Goal: Task Accomplishment & Management: Manage account settings

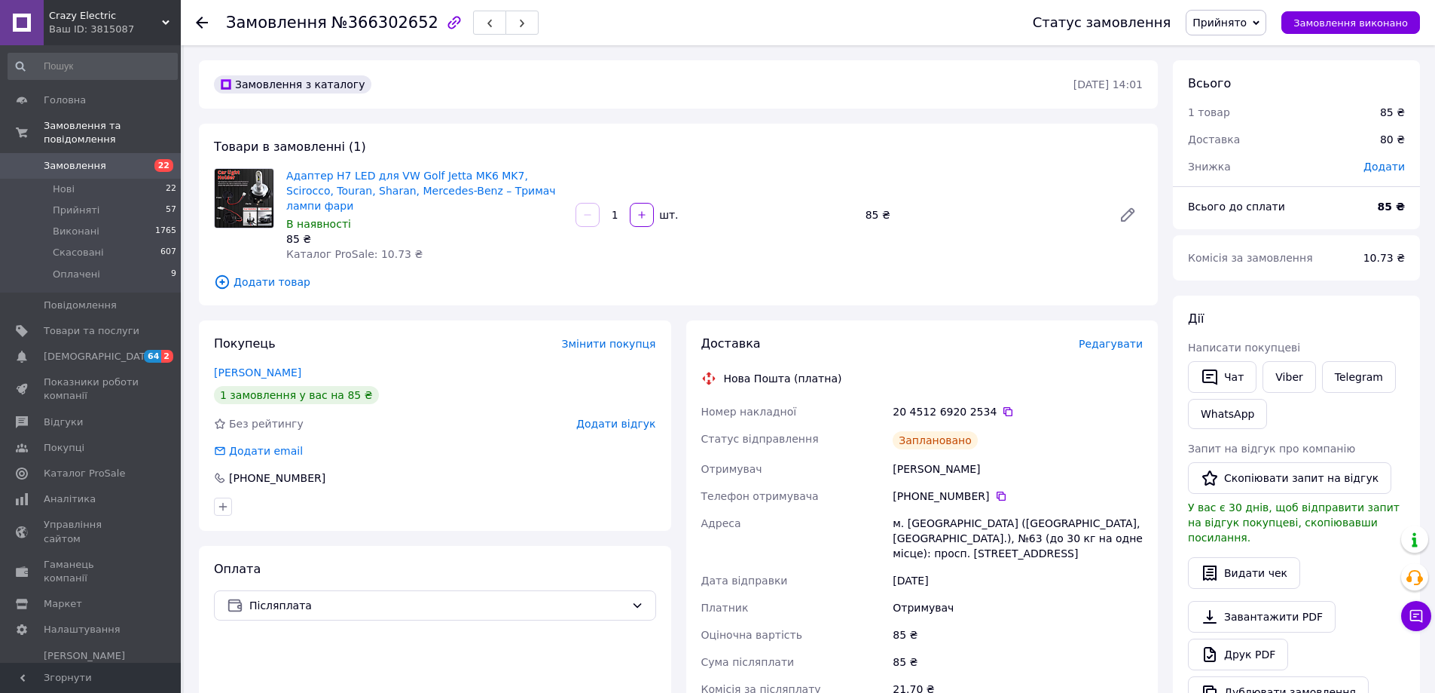
scroll to position [301, 0]
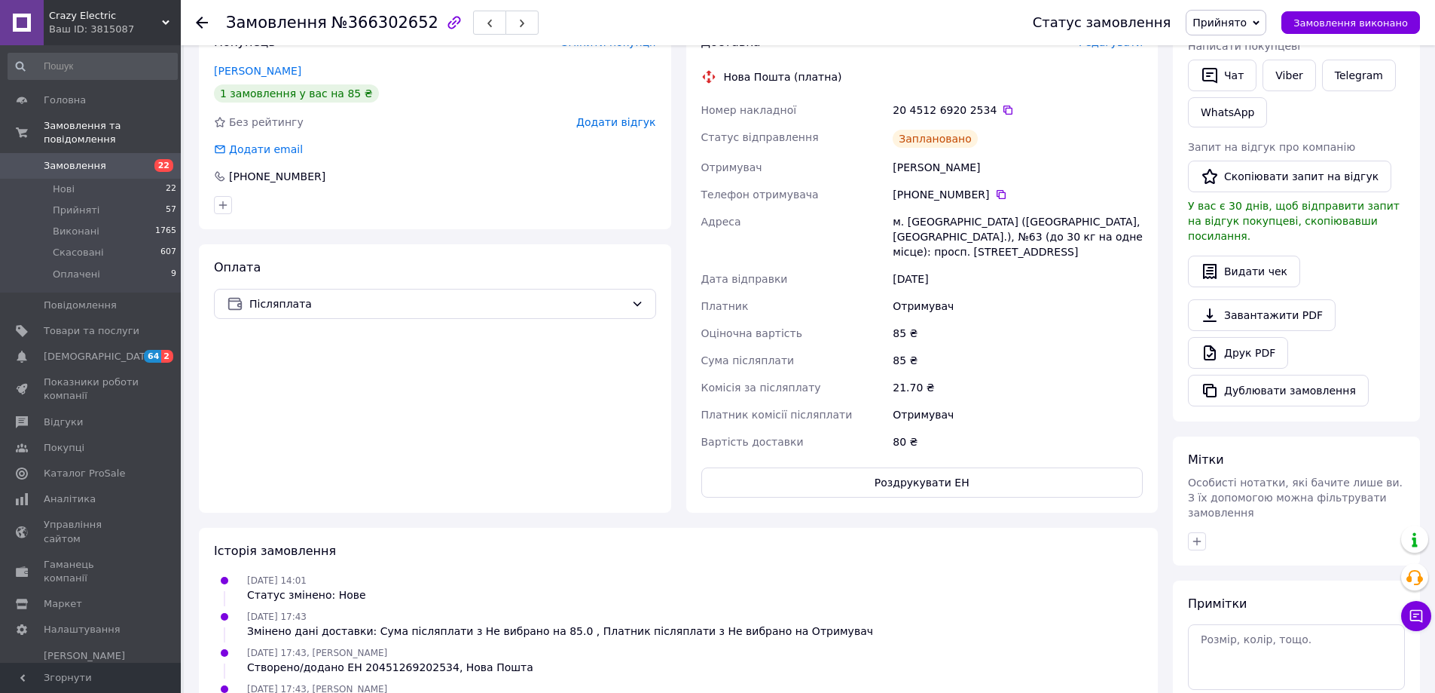
click at [197, 23] on use at bounding box center [202, 23] width 12 height 12
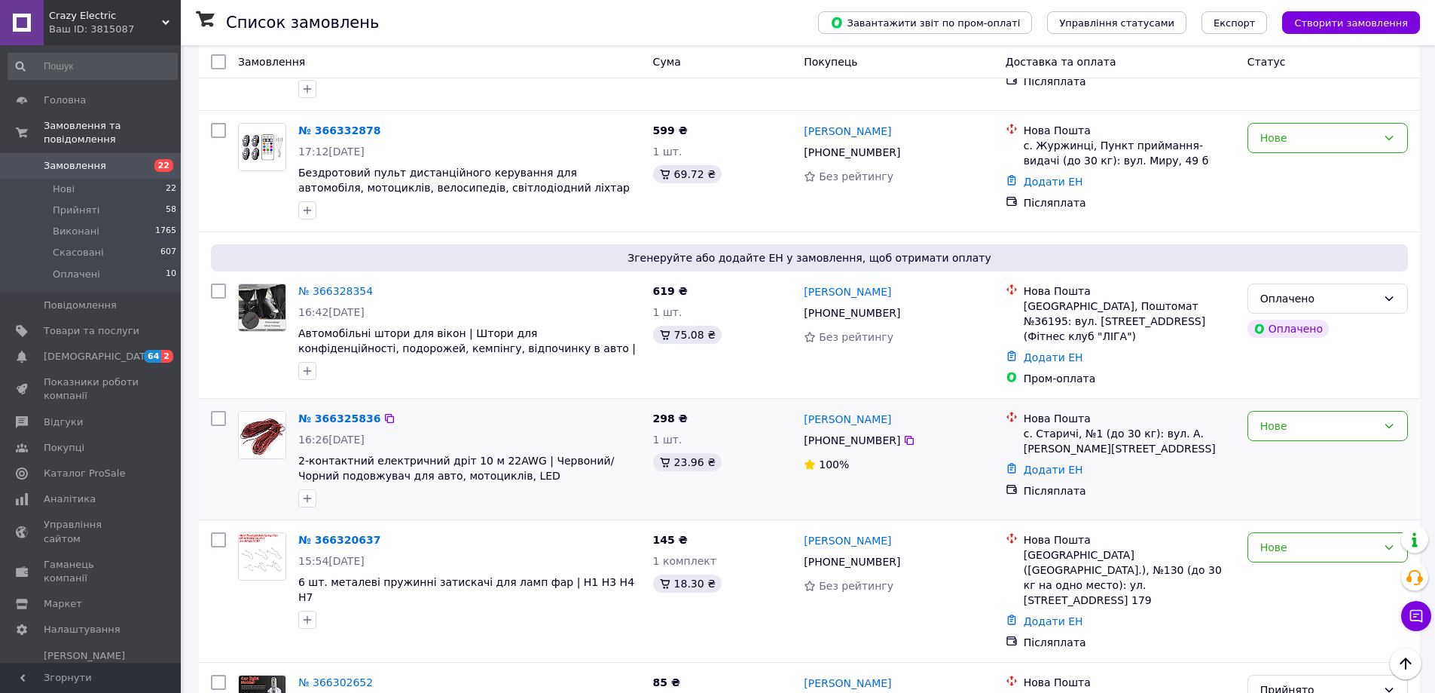
scroll to position [452, 0]
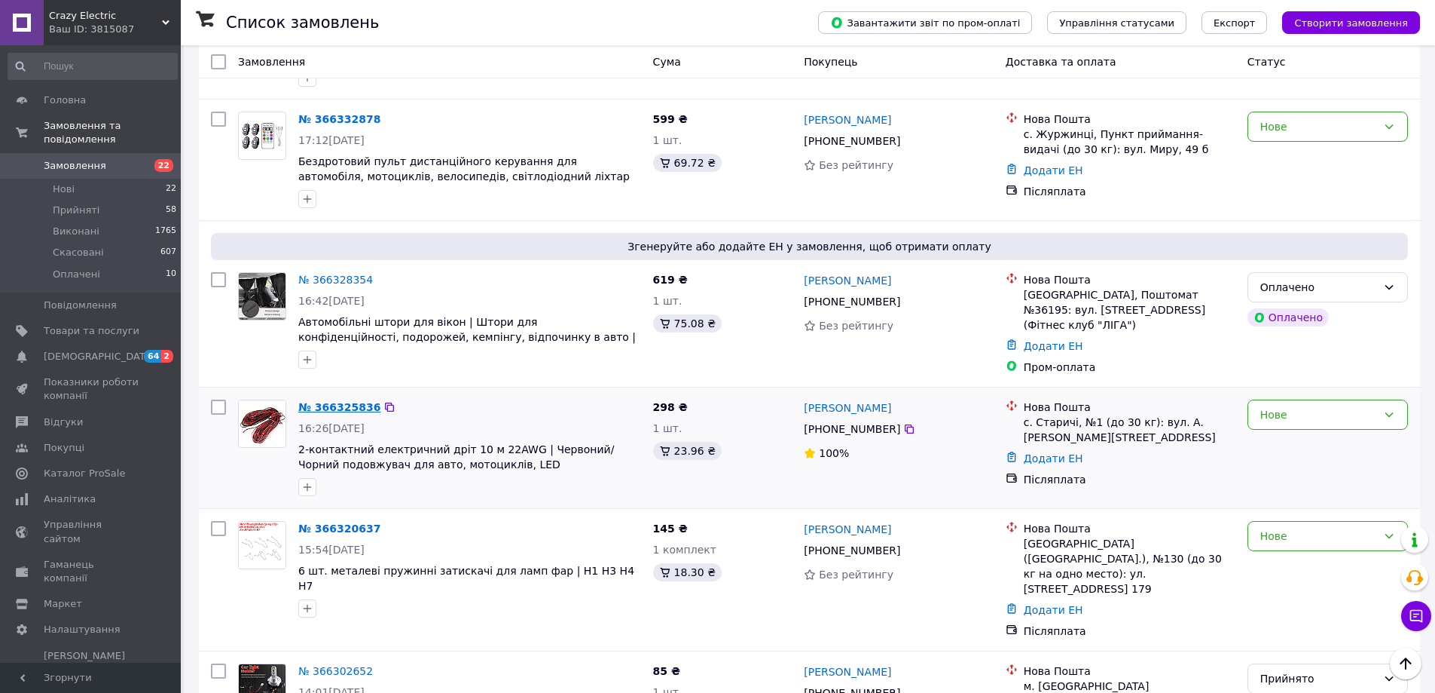
click at [341, 402] on link "№ 366325836" at bounding box center [339, 407] width 82 height 12
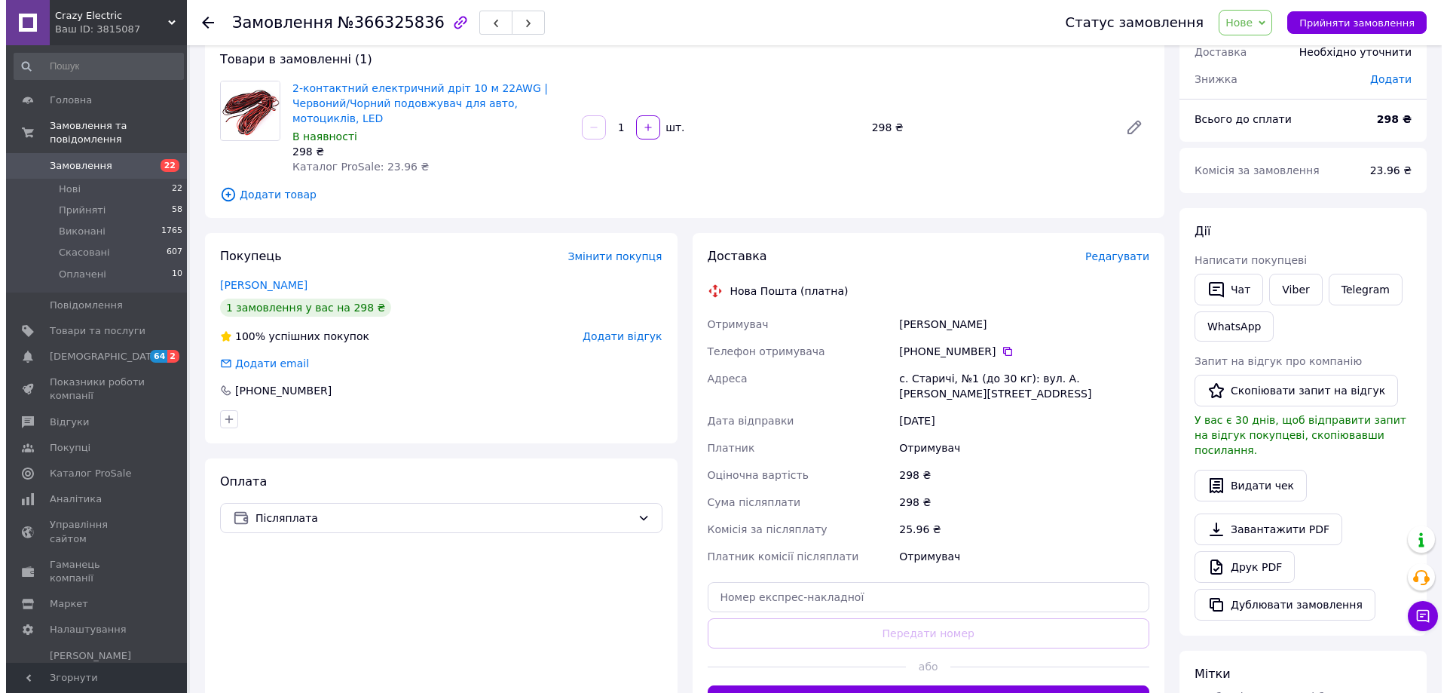
scroll to position [374, 0]
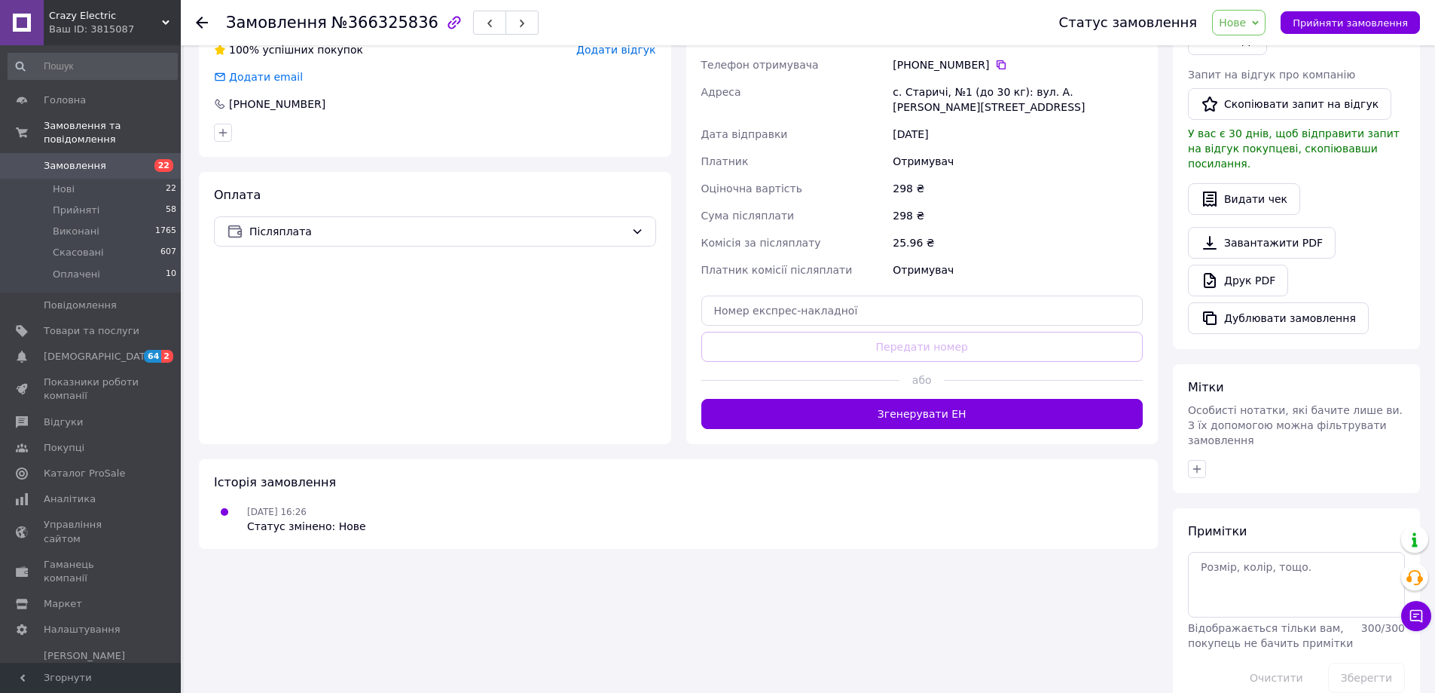
click at [861, 410] on div "Доставка Редагувати Нова Пошта (платна) Отримувач [PERSON_NAME] отримувача [PHO…" at bounding box center [922, 194] width 472 height 497
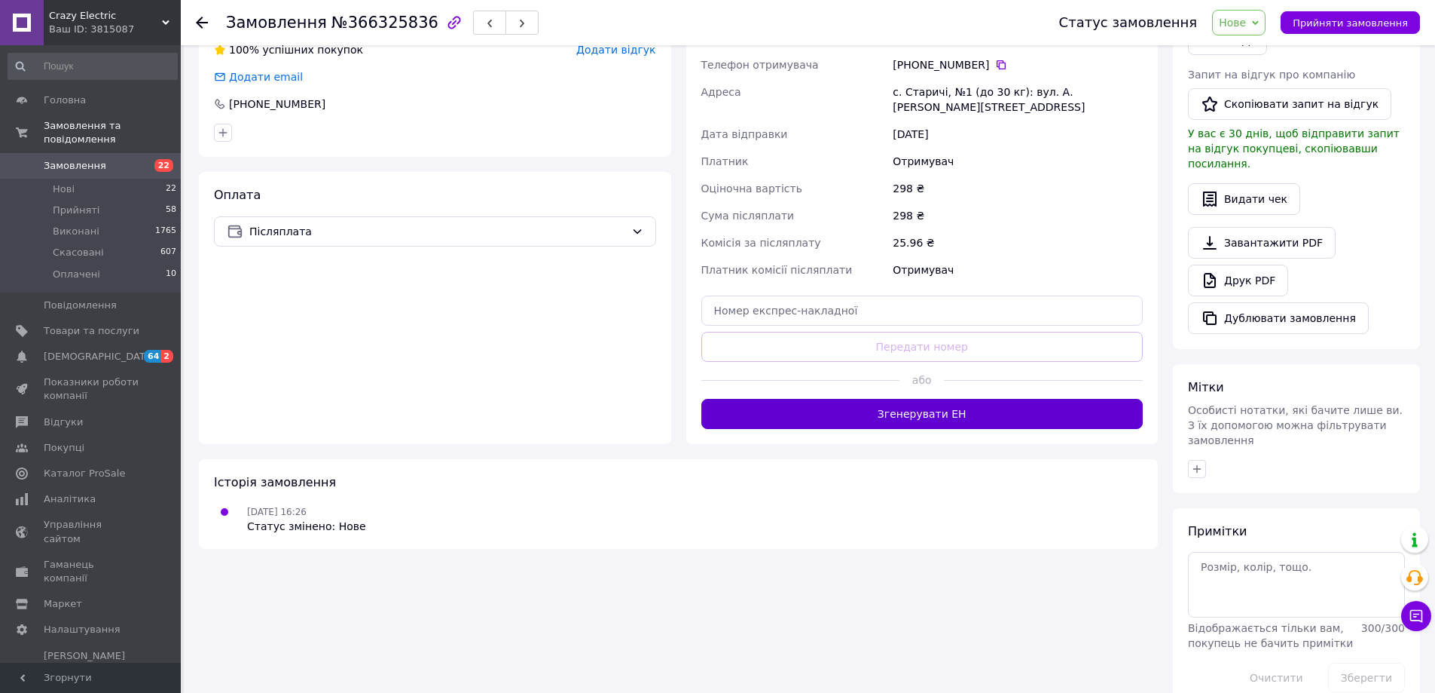
click at [863, 399] on button "Згенерувати ЕН" at bounding box center [923, 414] width 442 height 30
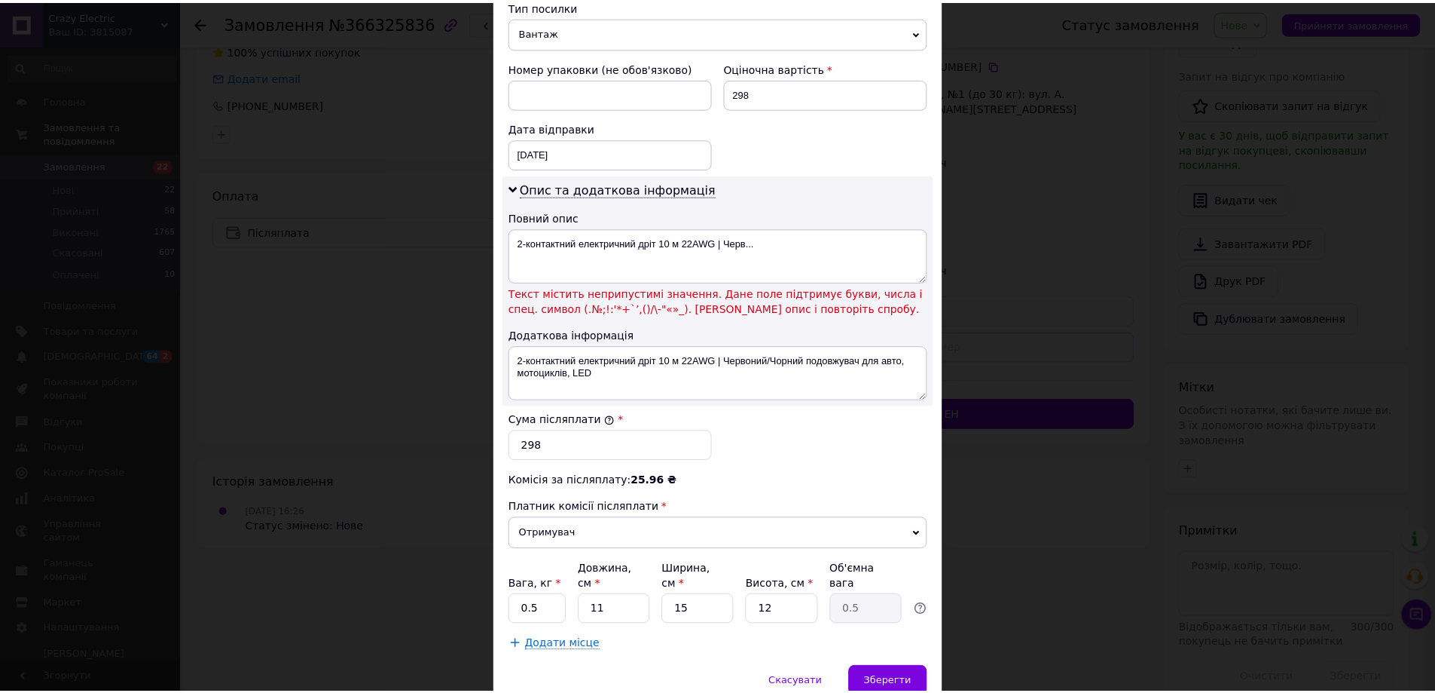
scroll to position [603, 0]
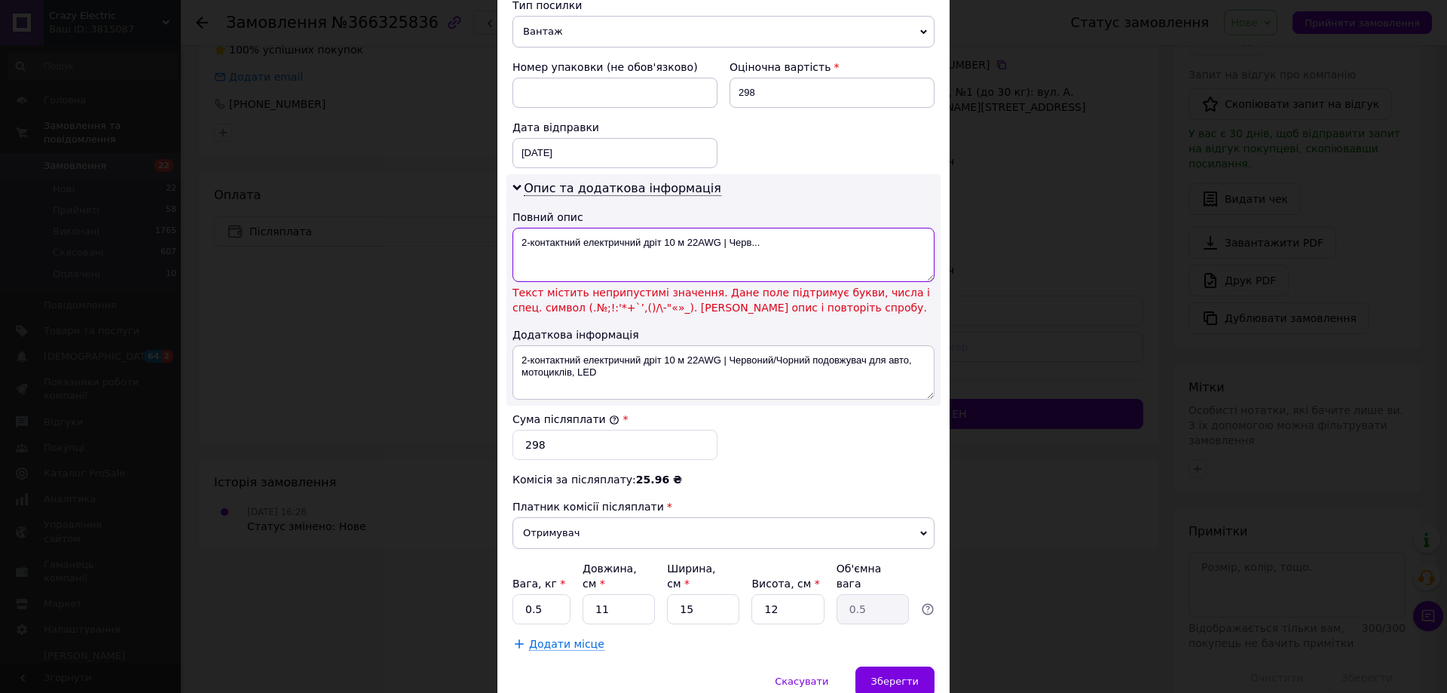
drag, startPoint x: 744, startPoint y: 252, endPoint x: 717, endPoint y: 252, distance: 27.1
click at [717, 252] on textarea "2-контактний електричний дріт 10 м 22AWG | Черв..." at bounding box center [723, 255] width 422 height 54
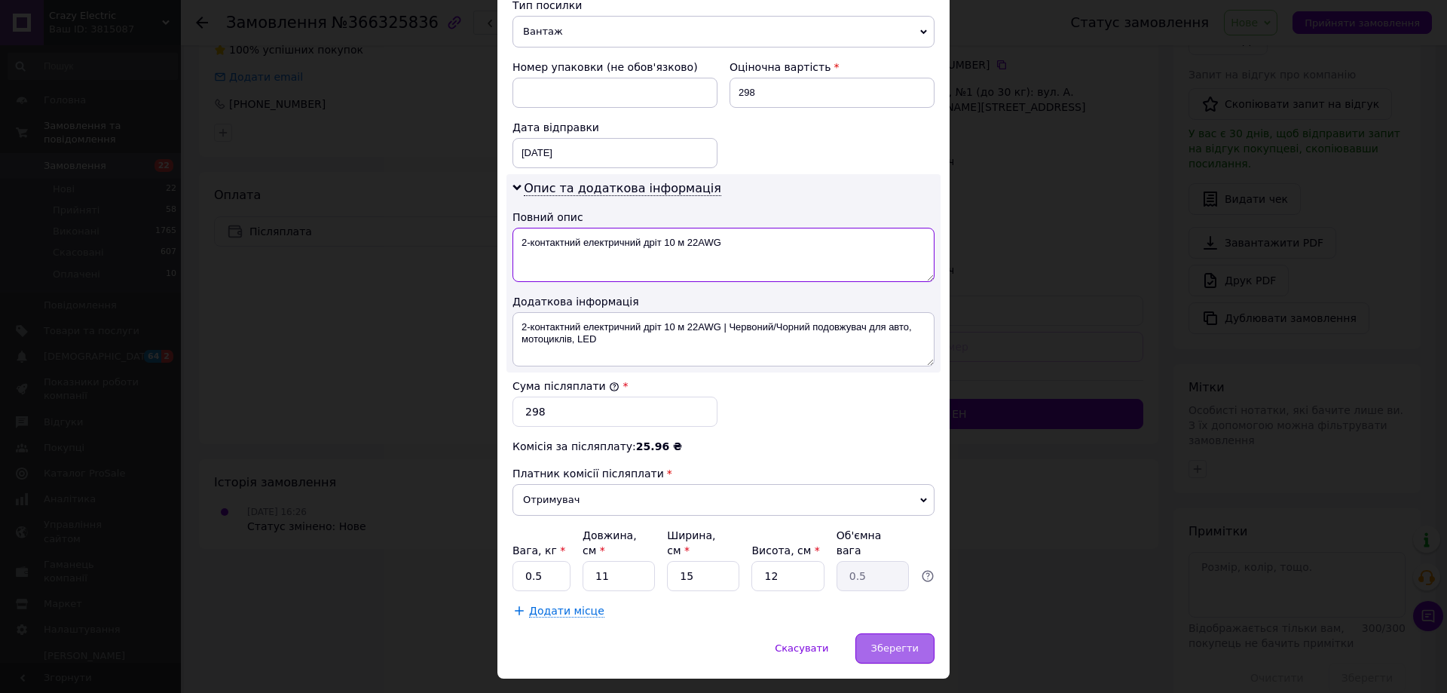
type textarea "2-контактний електричний дріт 10 м 22AWG"
click at [900, 633] on div "Зберегти" at bounding box center [894, 648] width 79 height 30
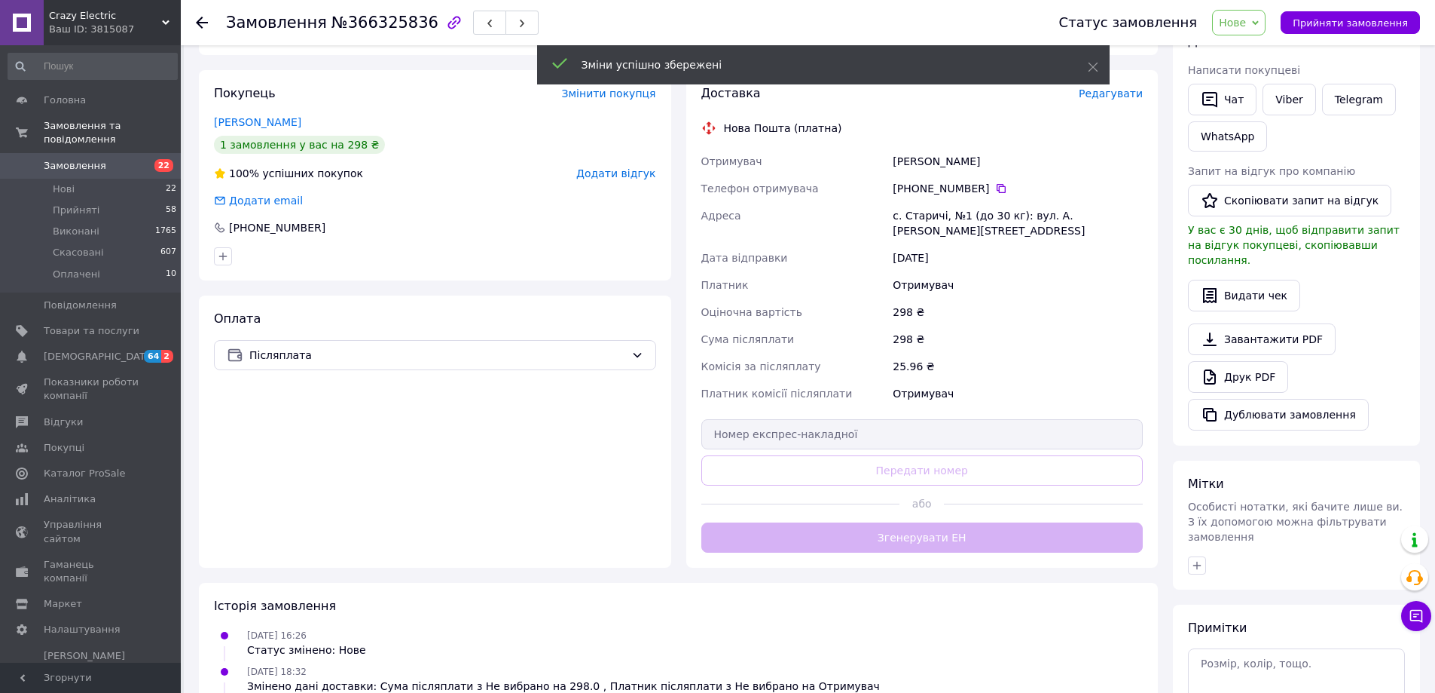
scroll to position [212, 0]
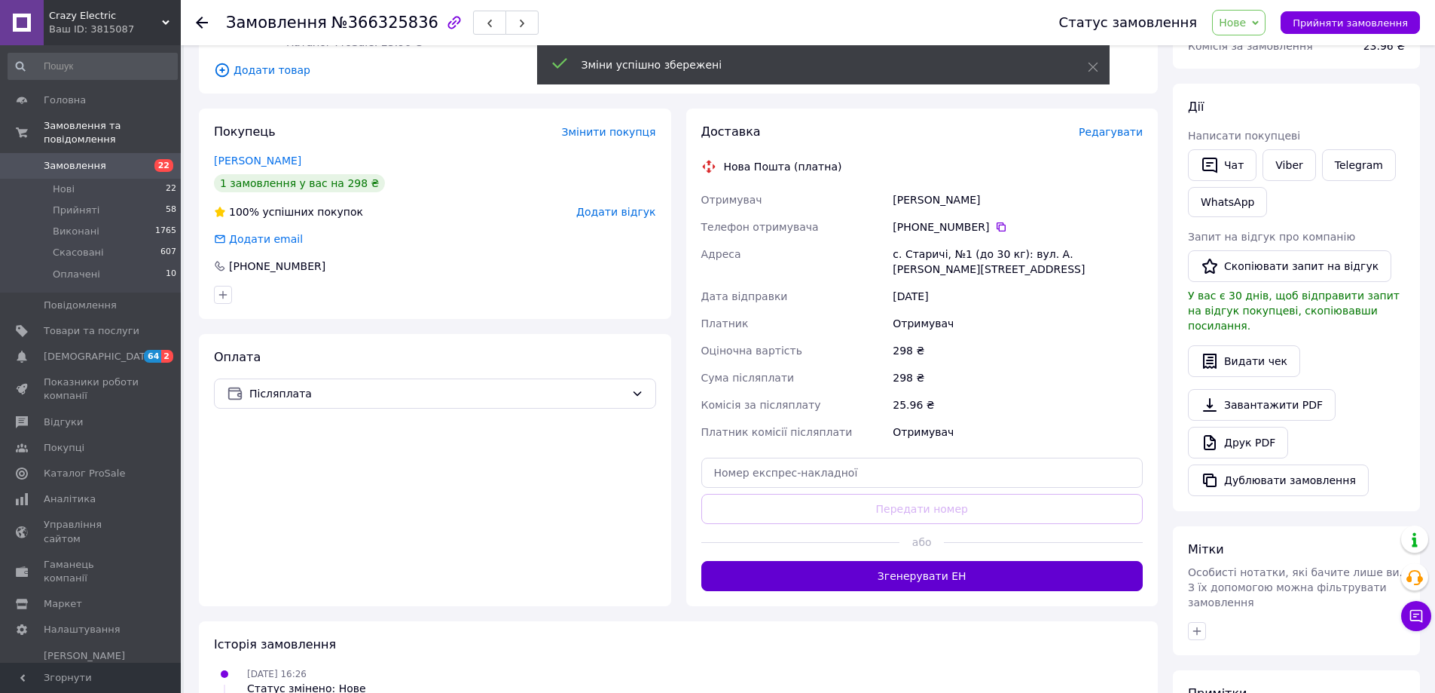
click at [938, 561] on button "Згенерувати ЕН" at bounding box center [923, 576] width 442 height 30
click at [1246, 23] on span "Нове" at bounding box center [1232, 23] width 27 height 12
click at [1254, 36] on div "Статус замовлення Нове Прийнято Виконано Скасовано Оплачено Прийняти замовлення" at bounding box center [1224, 22] width 391 height 45
click at [1256, 34] on span "Нове" at bounding box center [1239, 23] width 54 height 26
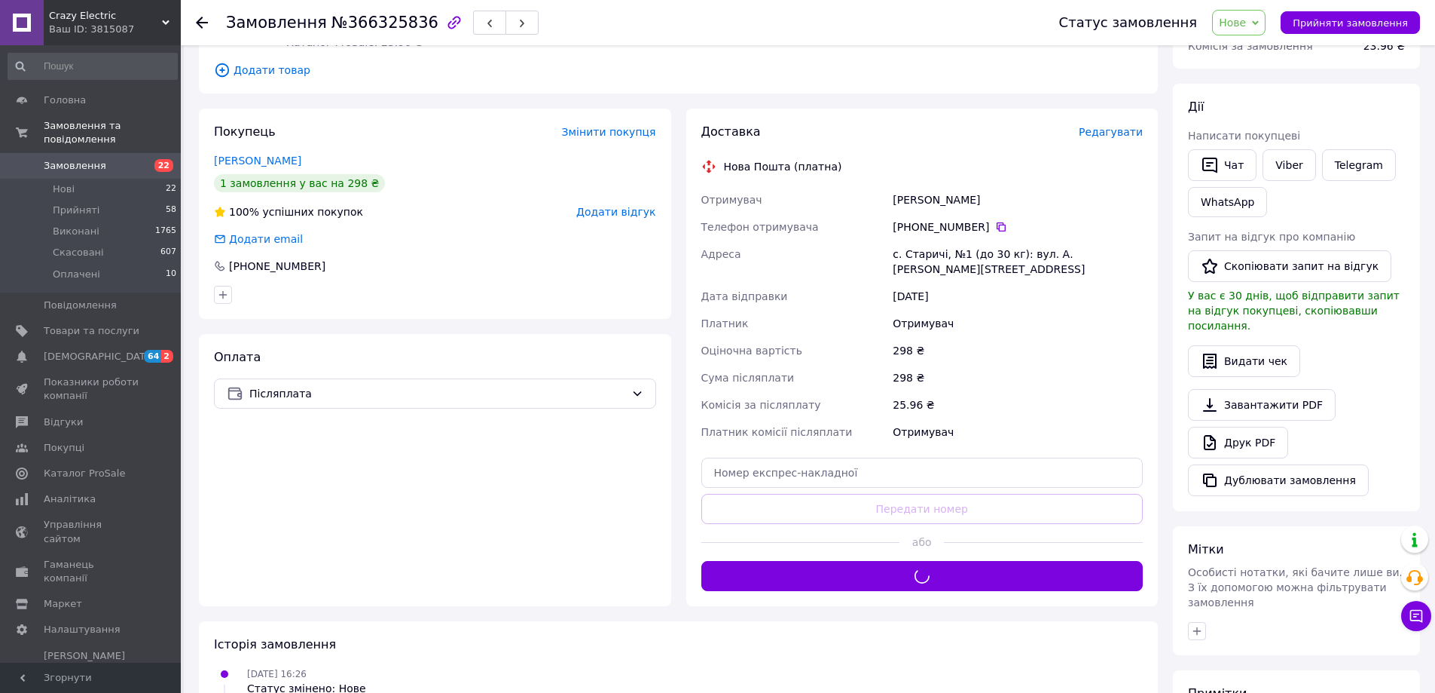
click at [1256, 49] on span "Комісія за замовлення" at bounding box center [1250, 46] width 125 height 12
click at [1246, 26] on span "Нове" at bounding box center [1232, 23] width 27 height 12
click at [1252, 47] on li "Прийнято" at bounding box center [1247, 52] width 69 height 23
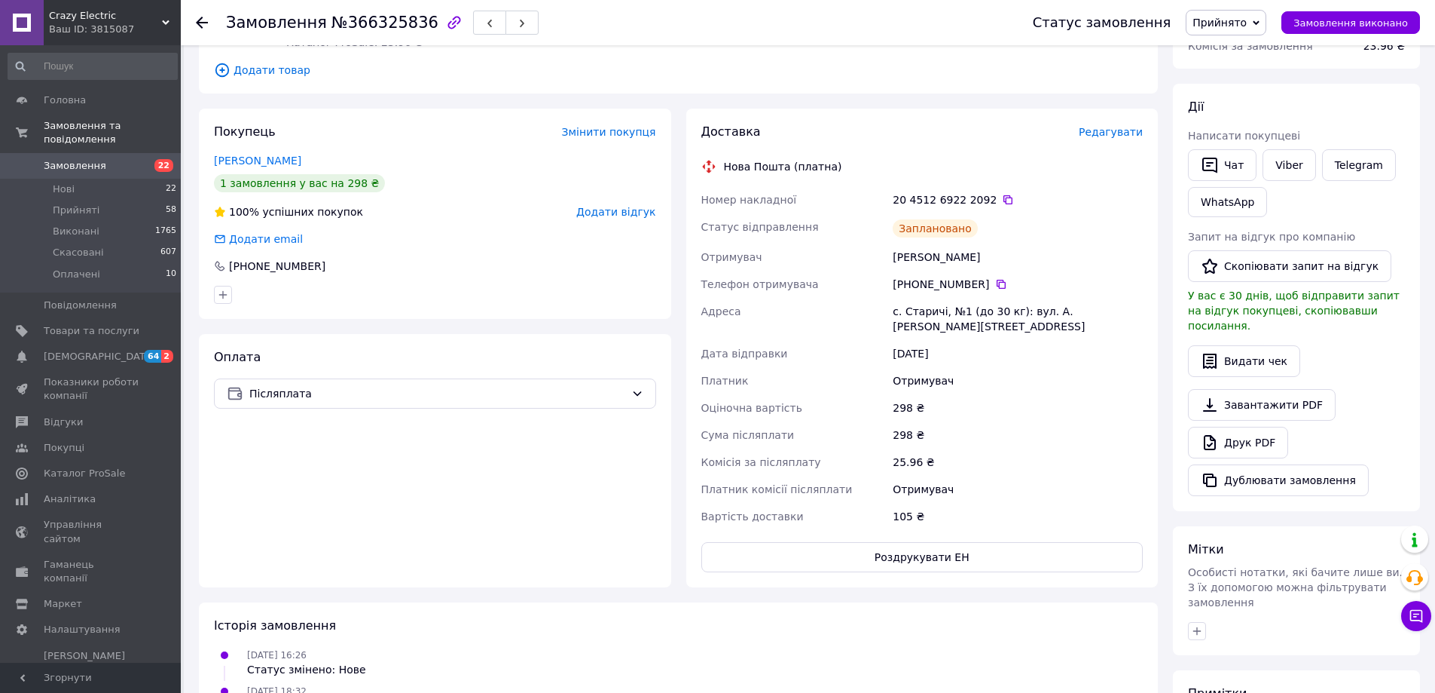
click at [210, 19] on div at bounding box center [211, 22] width 30 height 45
click at [205, 26] on icon at bounding box center [202, 23] width 12 height 12
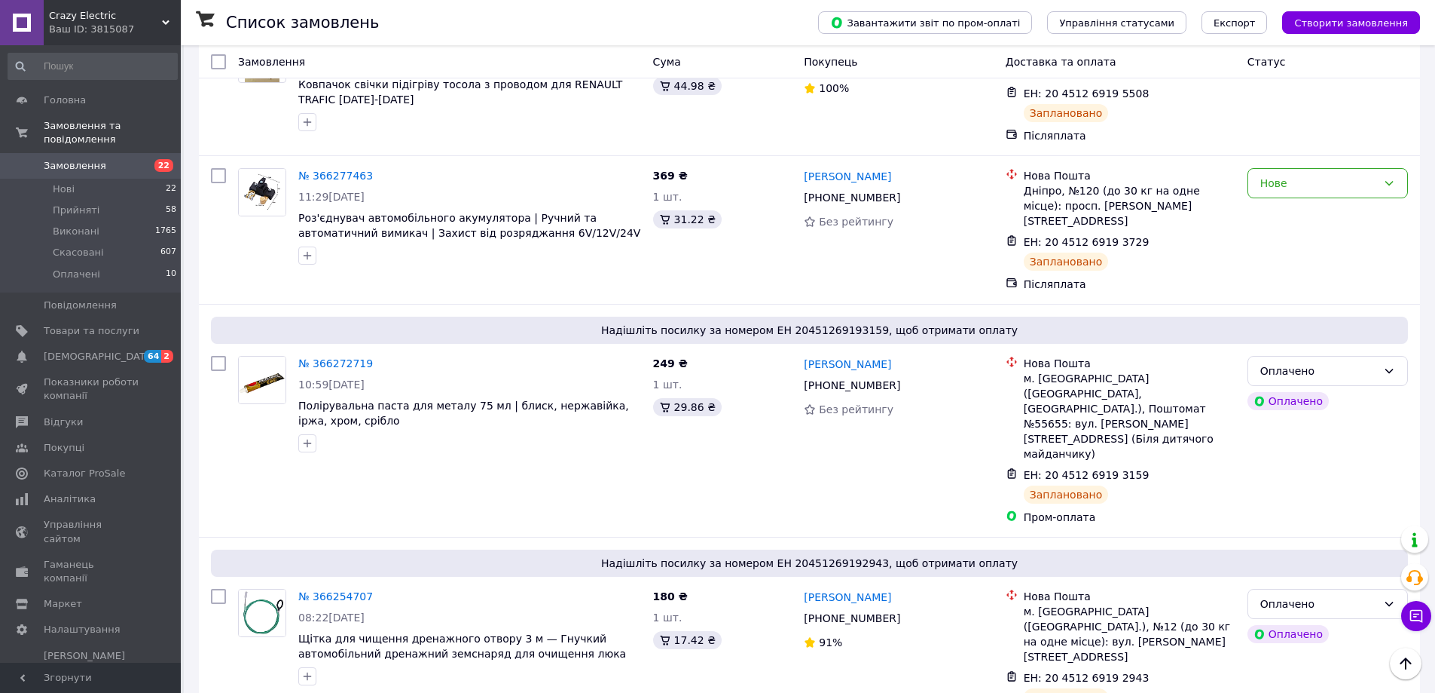
scroll to position [1281, 0]
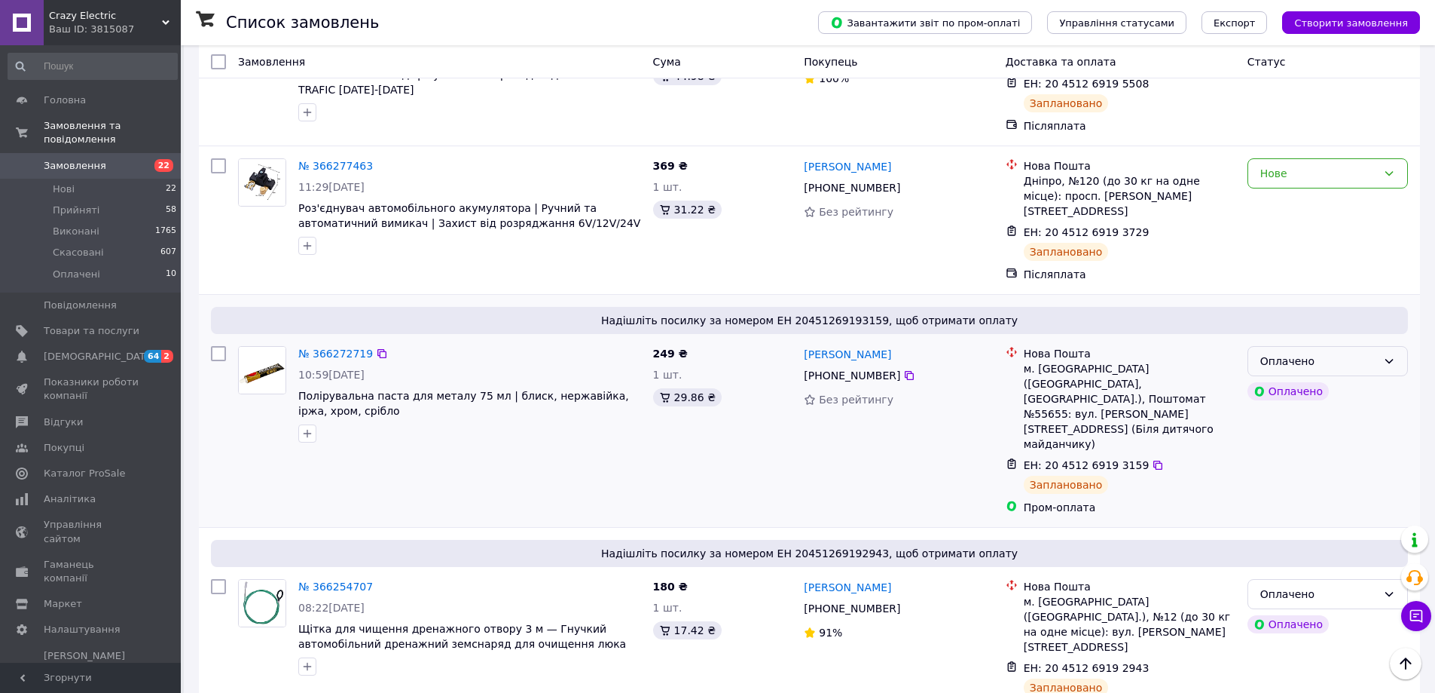
click at [1272, 340] on div "Оплачено Оплачено" at bounding box center [1328, 430] width 173 height 181
drag, startPoint x: 1283, startPoint y: 280, endPoint x: 1289, endPoint y: 293, distance: 13.9
click at [1286, 353] on div "Оплачено" at bounding box center [1319, 361] width 117 height 17
click at [1289, 302] on li "Прийнято" at bounding box center [1328, 309] width 159 height 27
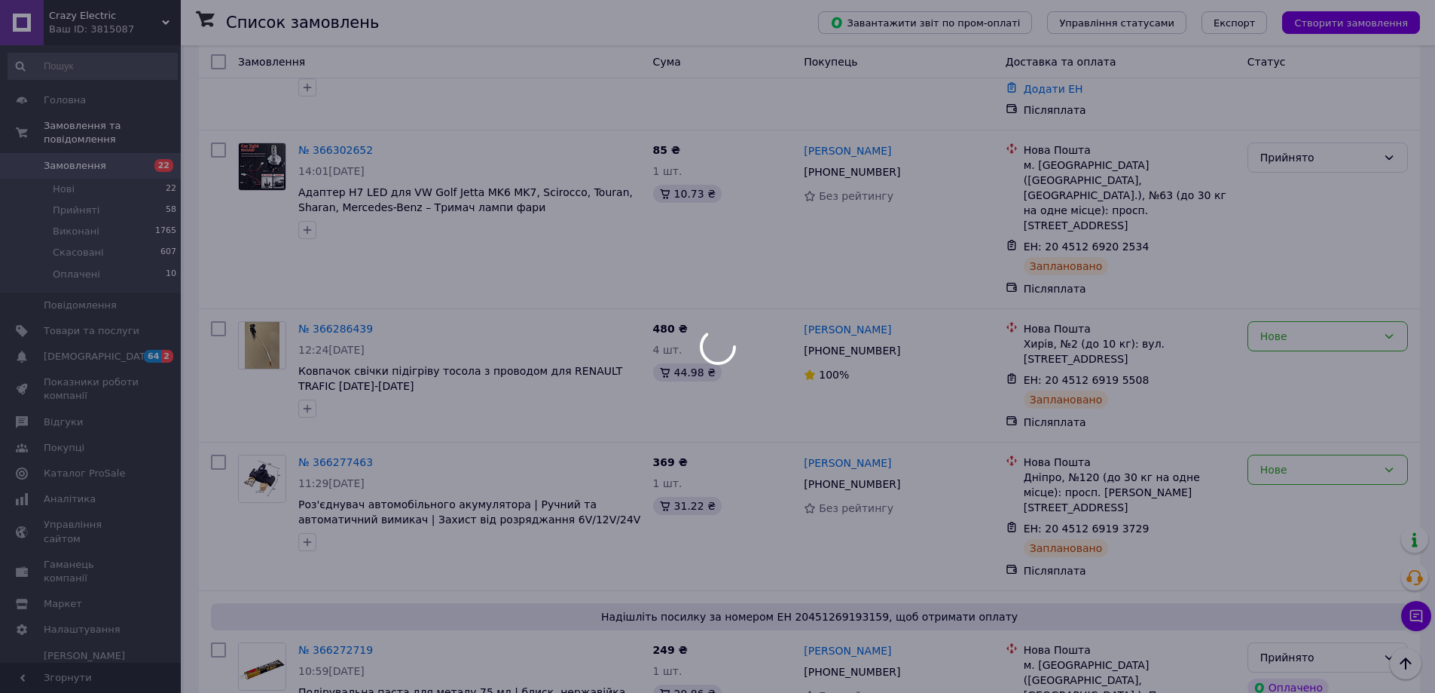
scroll to position [980, 0]
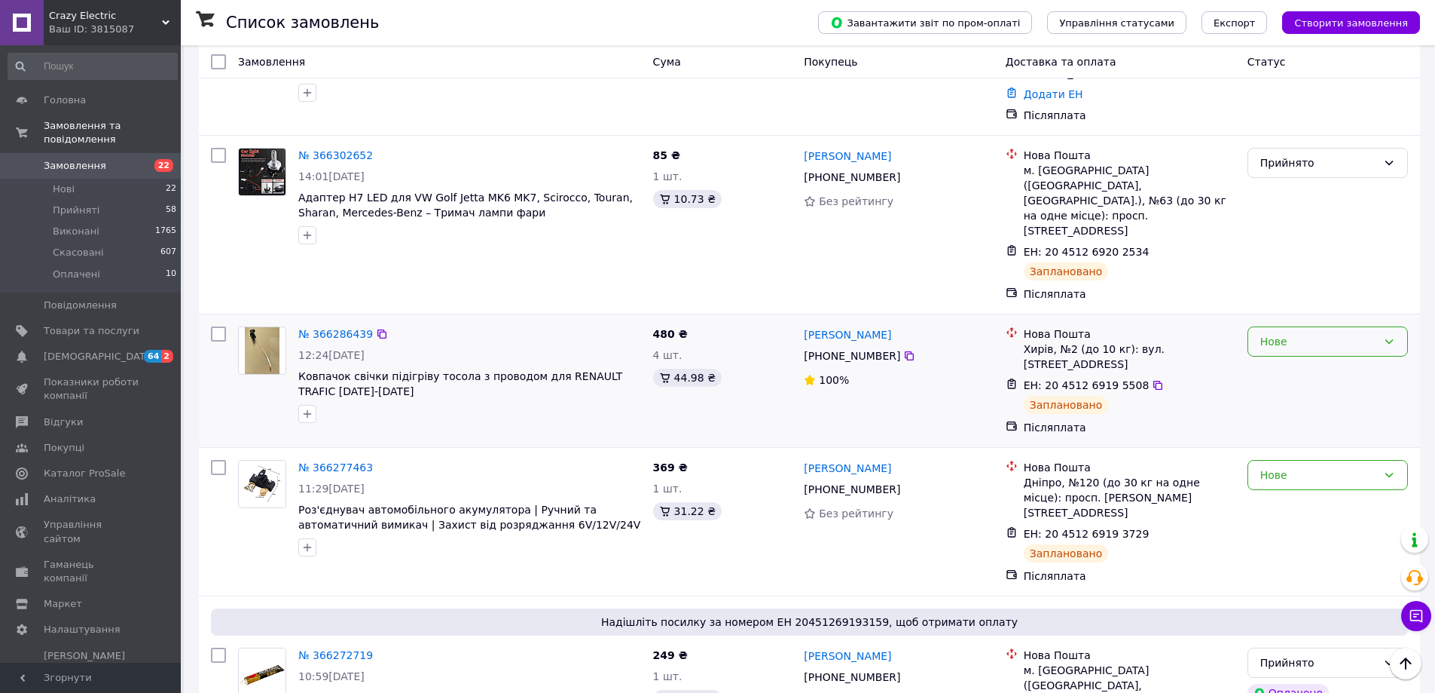
click at [1286, 326] on div "Нове" at bounding box center [1328, 341] width 161 height 30
click at [1279, 312] on li "Прийнято" at bounding box center [1328, 317] width 159 height 27
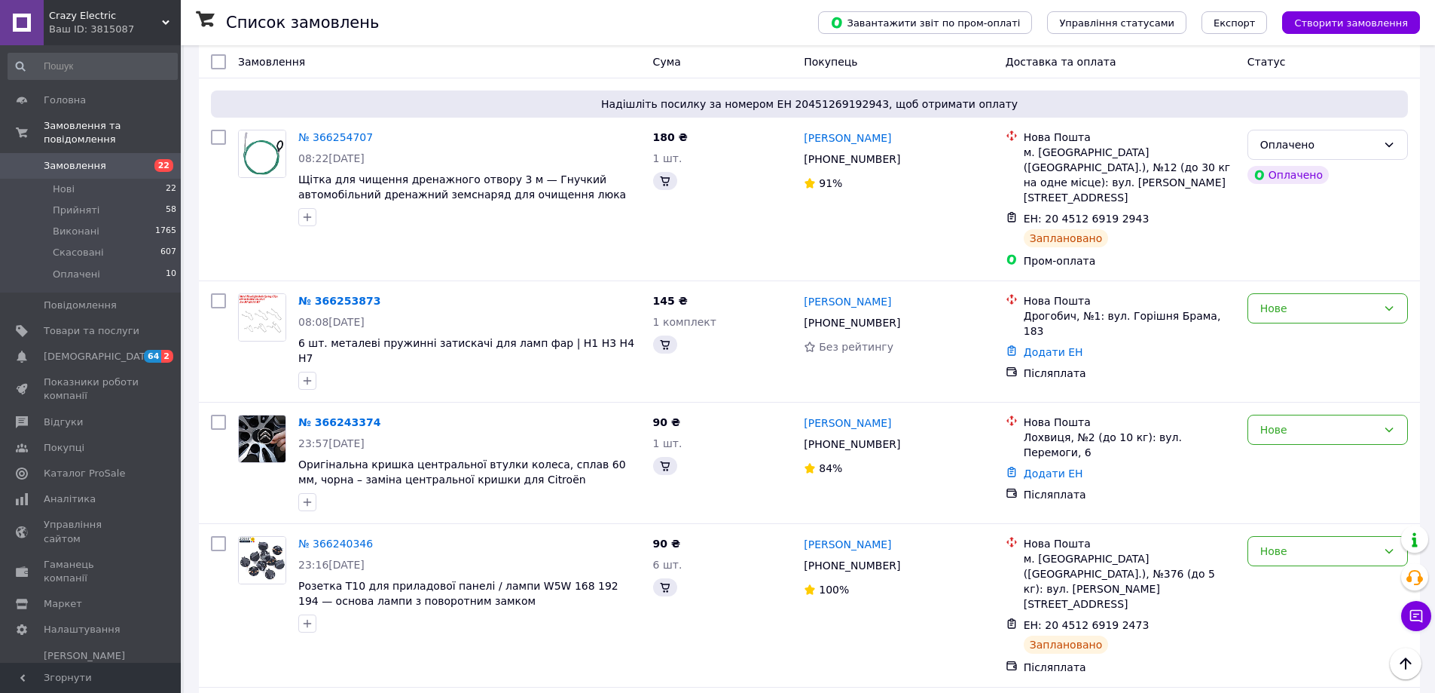
scroll to position [1808, 0]
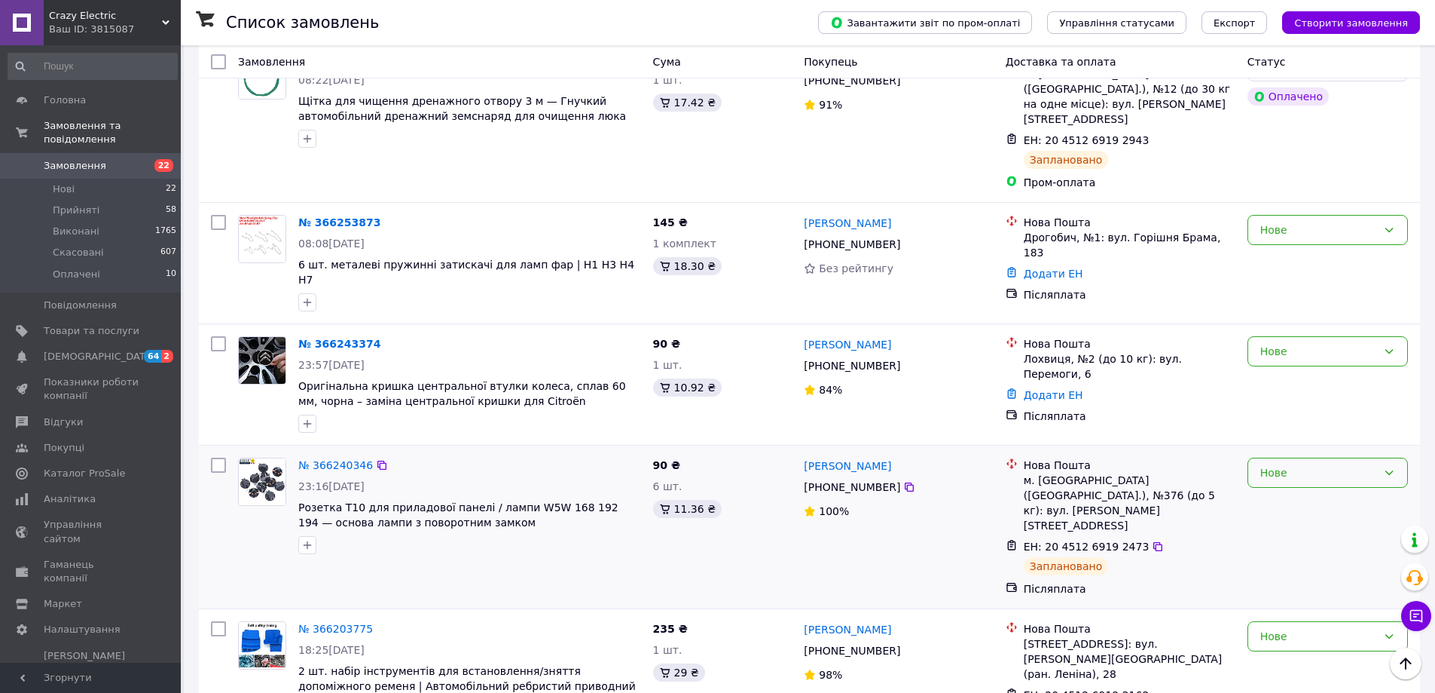
click at [1293, 457] on div "Нове" at bounding box center [1328, 472] width 161 height 30
click at [1298, 321] on li "Прийнято" at bounding box center [1328, 330] width 159 height 27
click at [1291, 628] on div "Нове" at bounding box center [1319, 636] width 117 height 17
click at [1286, 456] on li "Прийнято" at bounding box center [1328, 464] width 159 height 27
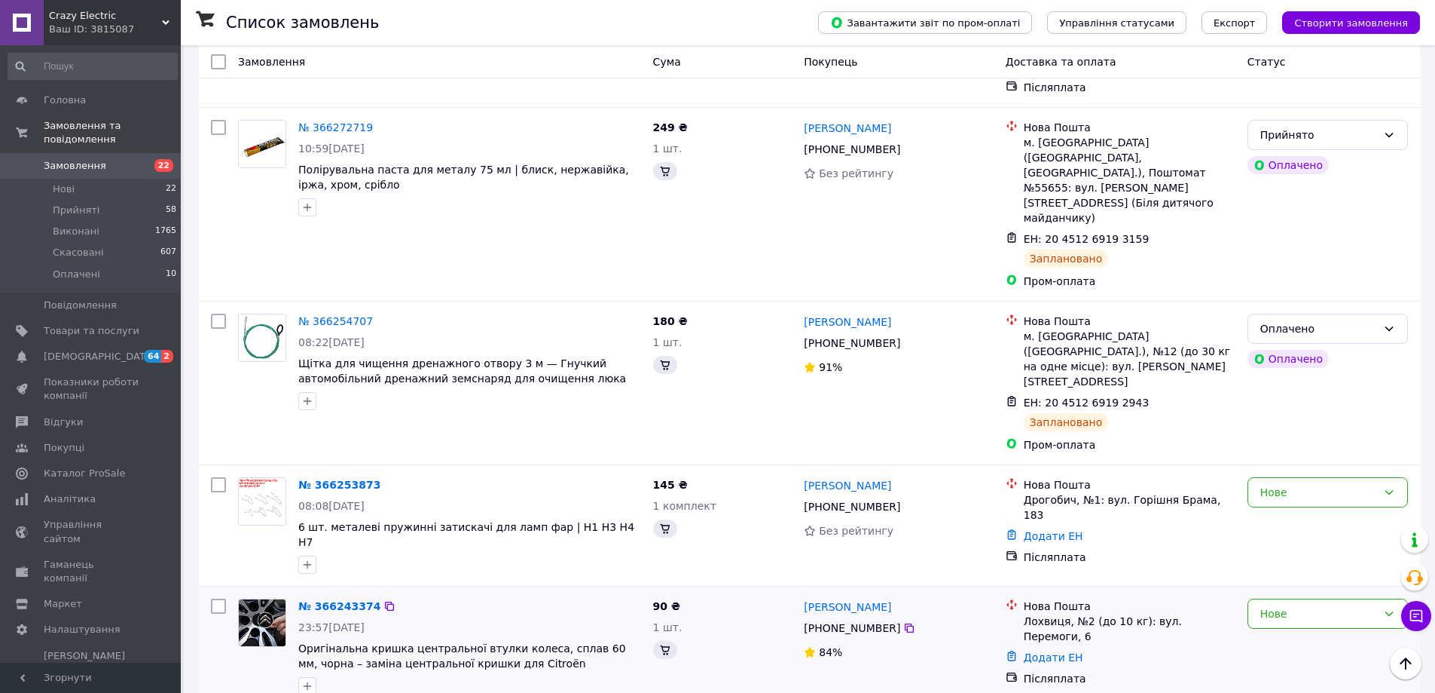
scroll to position [1507, 0]
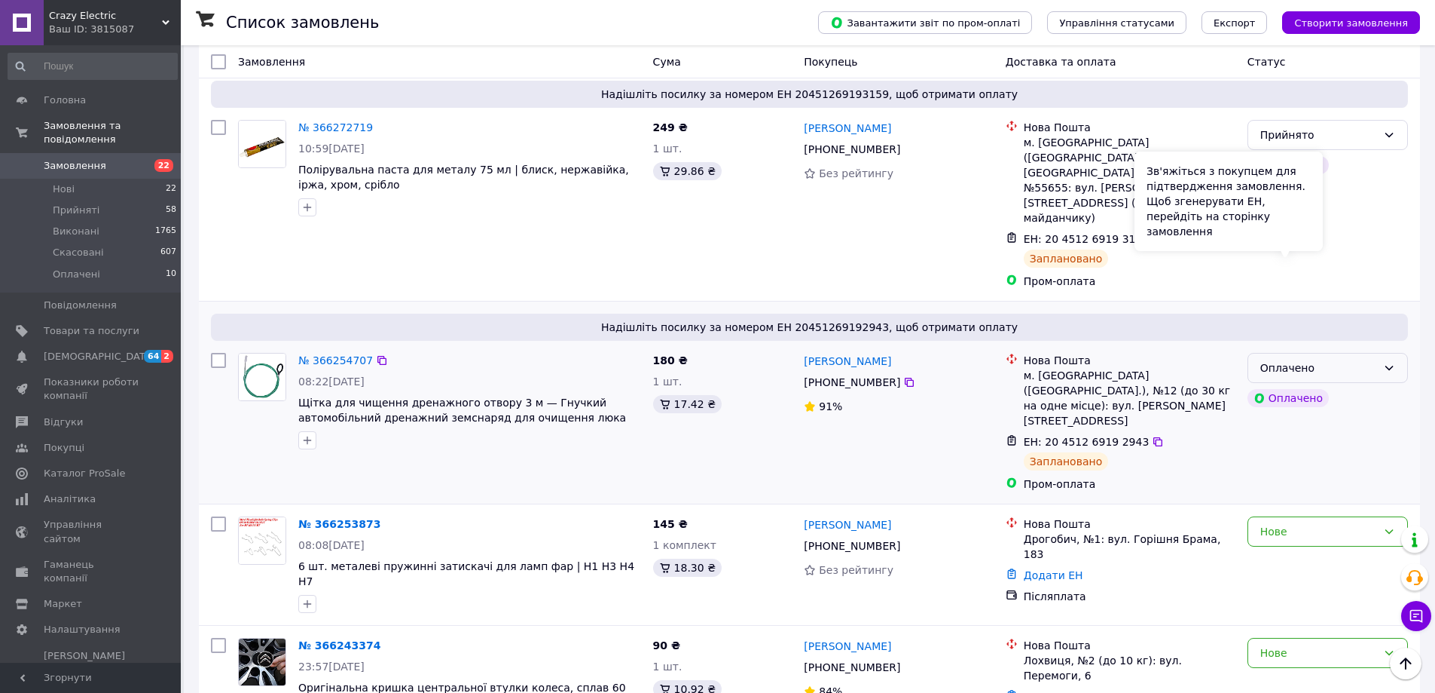
click at [1316, 250] on div "Зв'яжіться з покупцем для підтвердження замовлення. Щоб згенерувати ЕН, перейді…" at bounding box center [1229, 200] width 188 height 99
click at [1327, 353] on div "Оплачено" at bounding box center [1328, 368] width 161 height 30
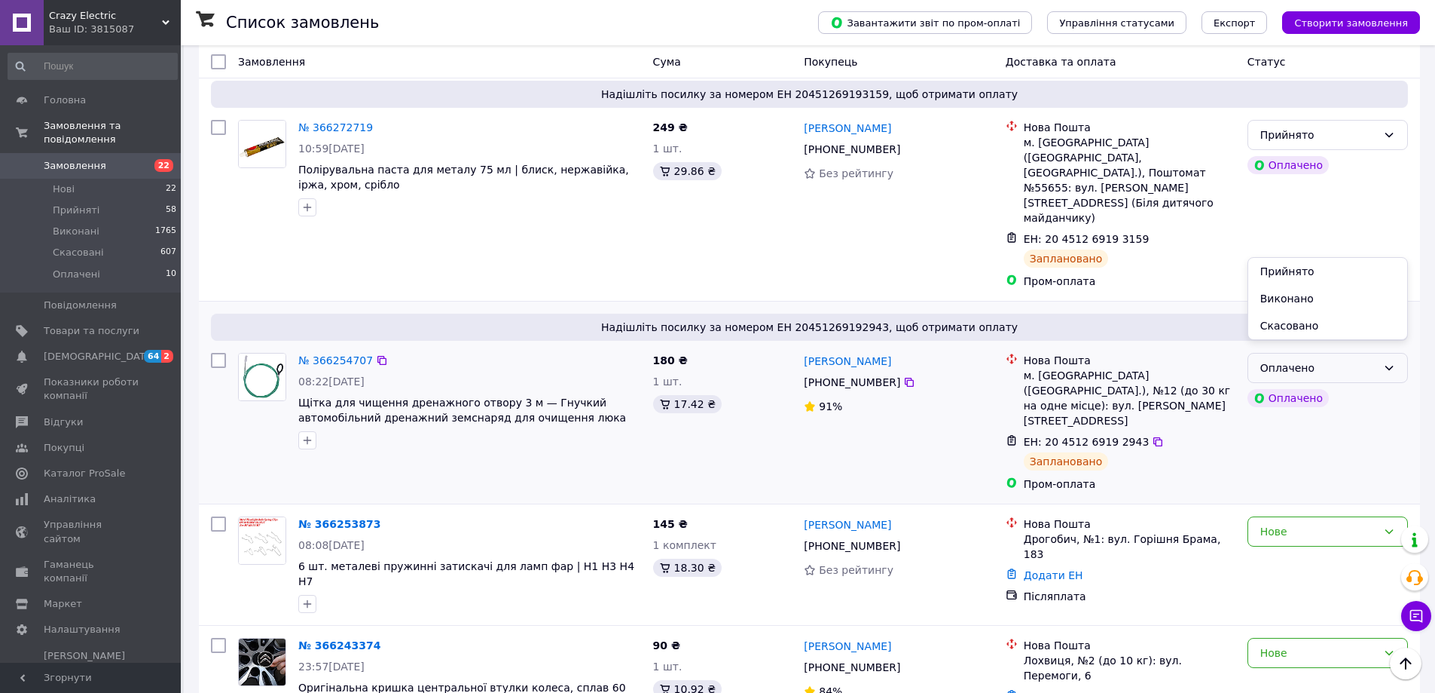
click at [1328, 267] on li "Прийнято" at bounding box center [1328, 271] width 159 height 27
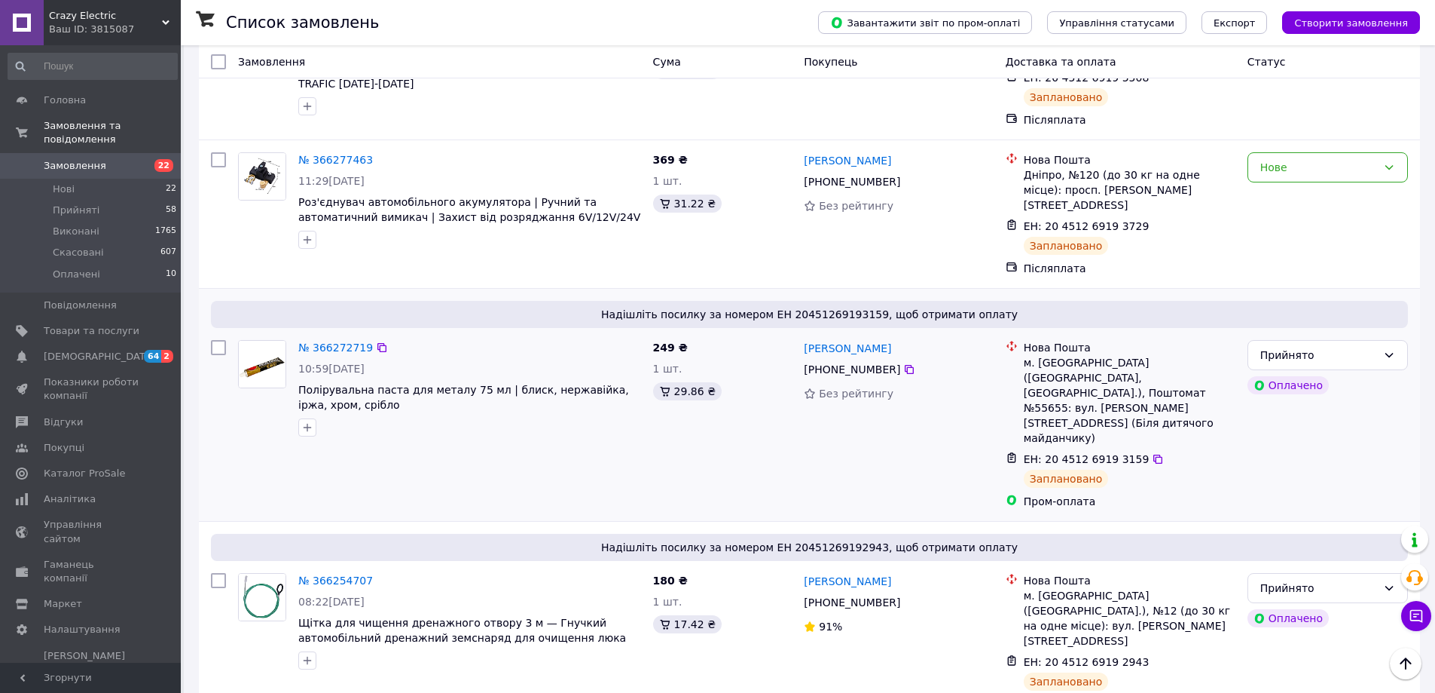
scroll to position [1206, 0]
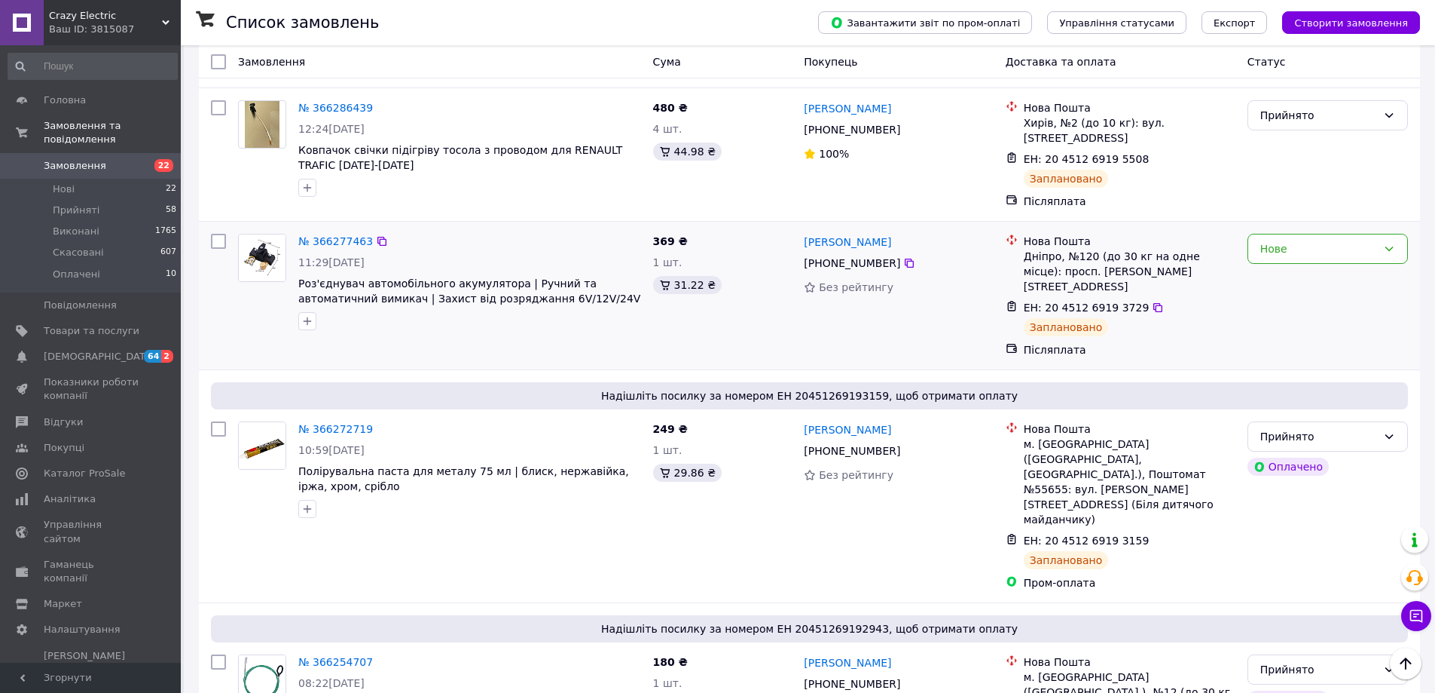
drag, startPoint x: 1301, startPoint y: 182, endPoint x: 1296, endPoint y: 197, distance: 15.0
click at [1301, 240] on div "Нове" at bounding box center [1319, 248] width 117 height 17
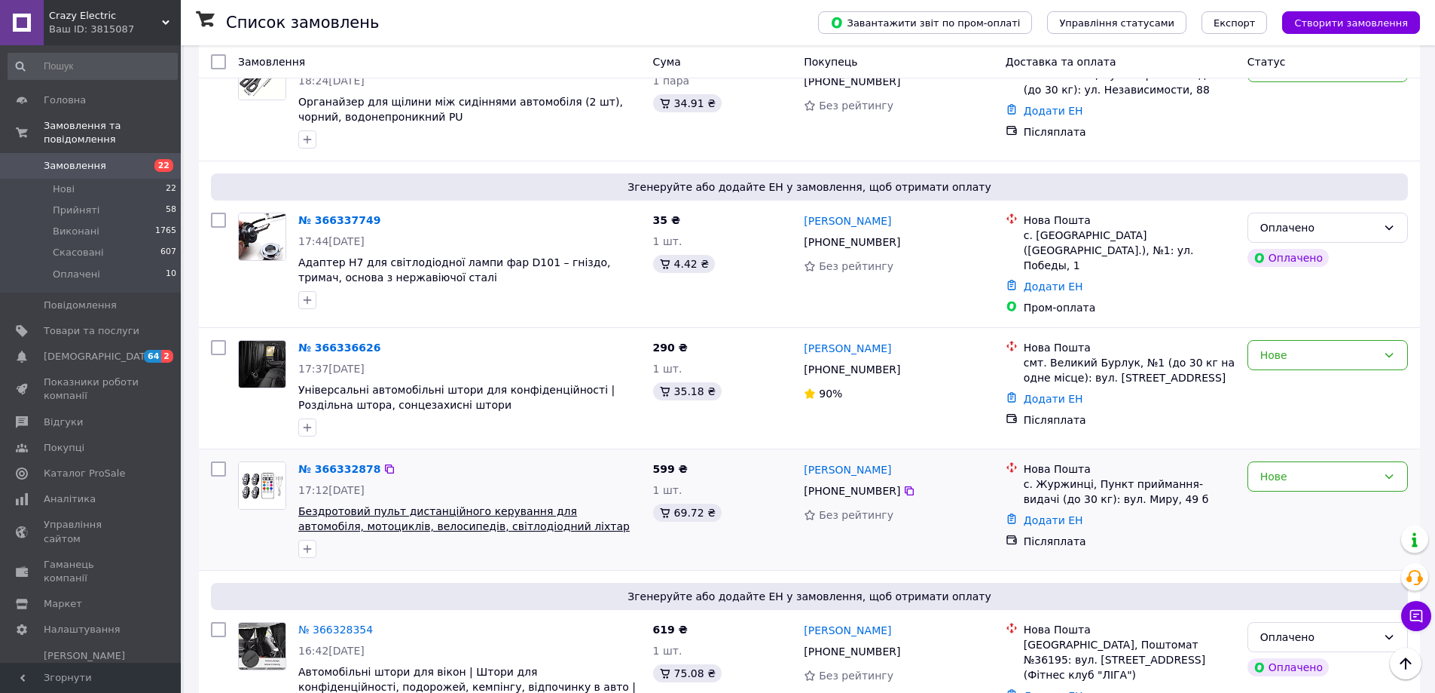
scroll to position [226, 0]
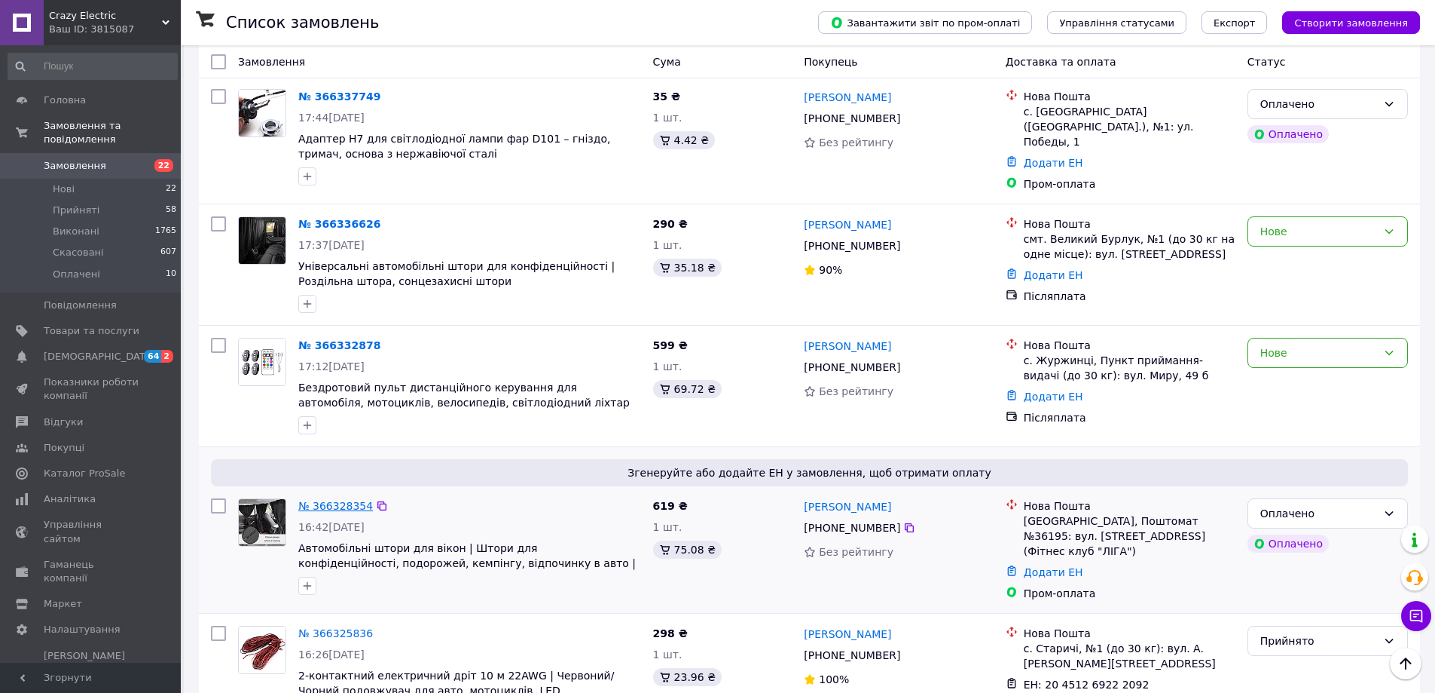
click at [298, 502] on div "№ 366328354 16:42[DATE] Автомобільні штори для вікон | Штори для конфіденційнос…" at bounding box center [469, 546] width 355 height 109
click at [298, 502] on link "№ 366328354" at bounding box center [335, 506] width 75 height 12
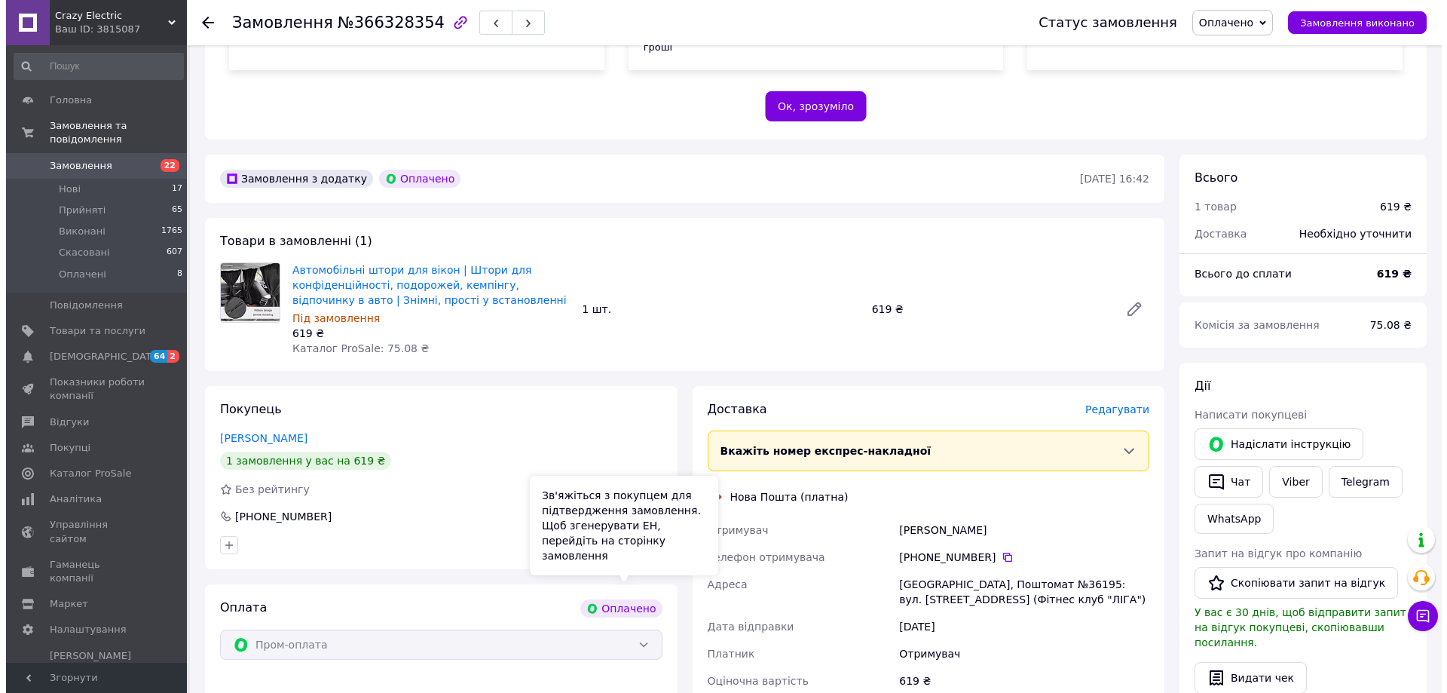
scroll to position [614, 0]
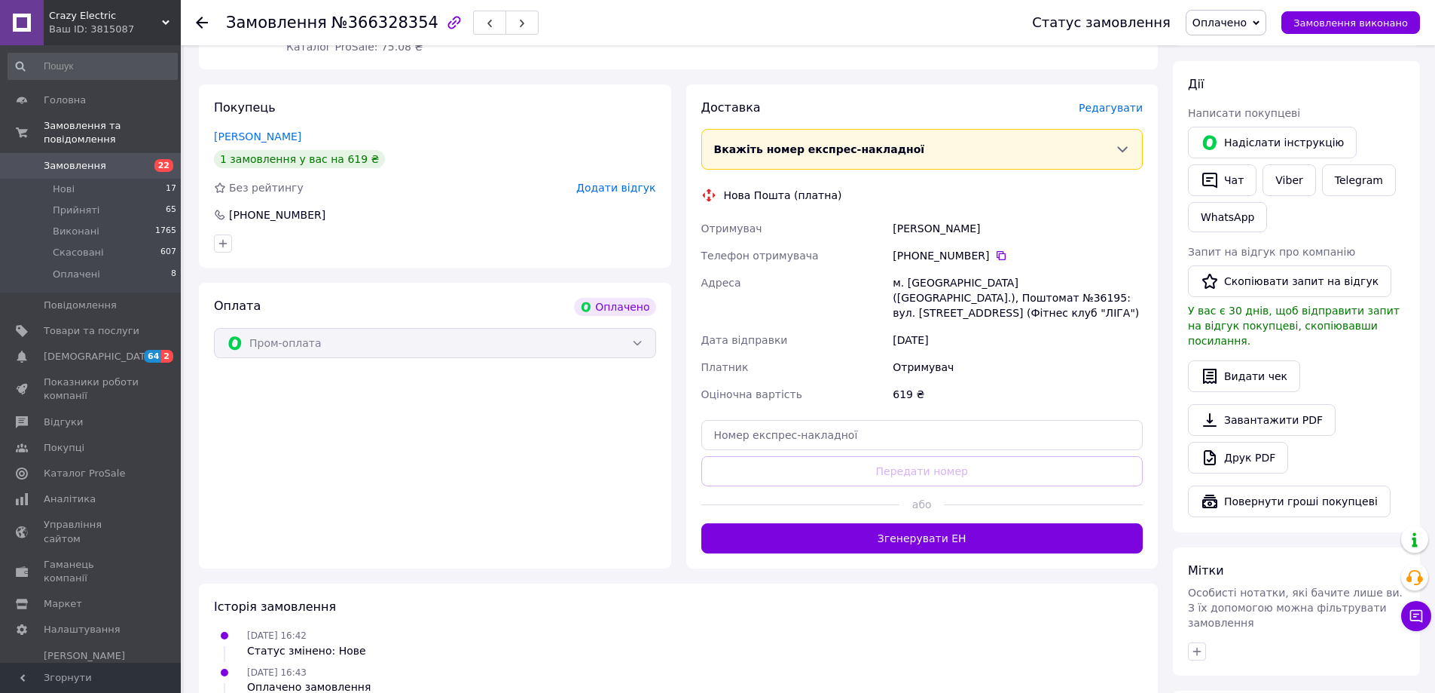
click at [742, 523] on button "Згенерувати ЕН" at bounding box center [923, 538] width 442 height 30
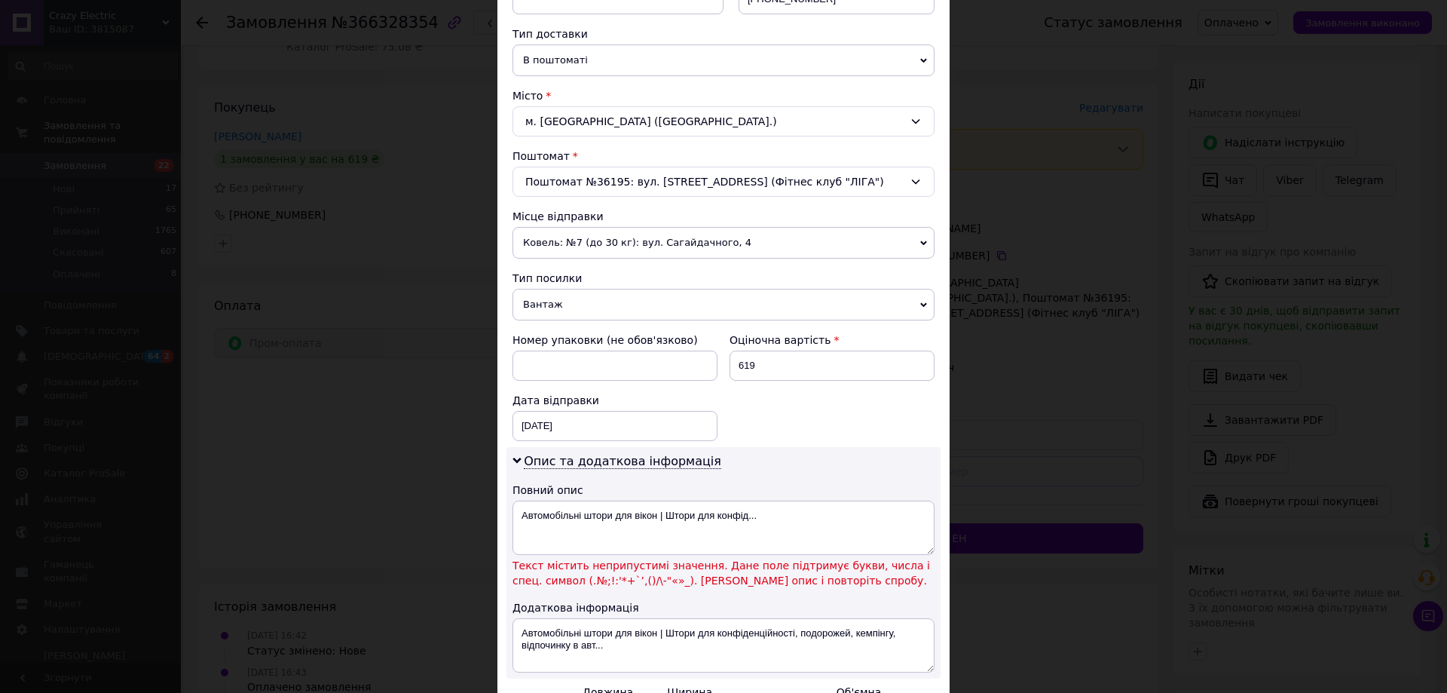
scroll to position [377, 0]
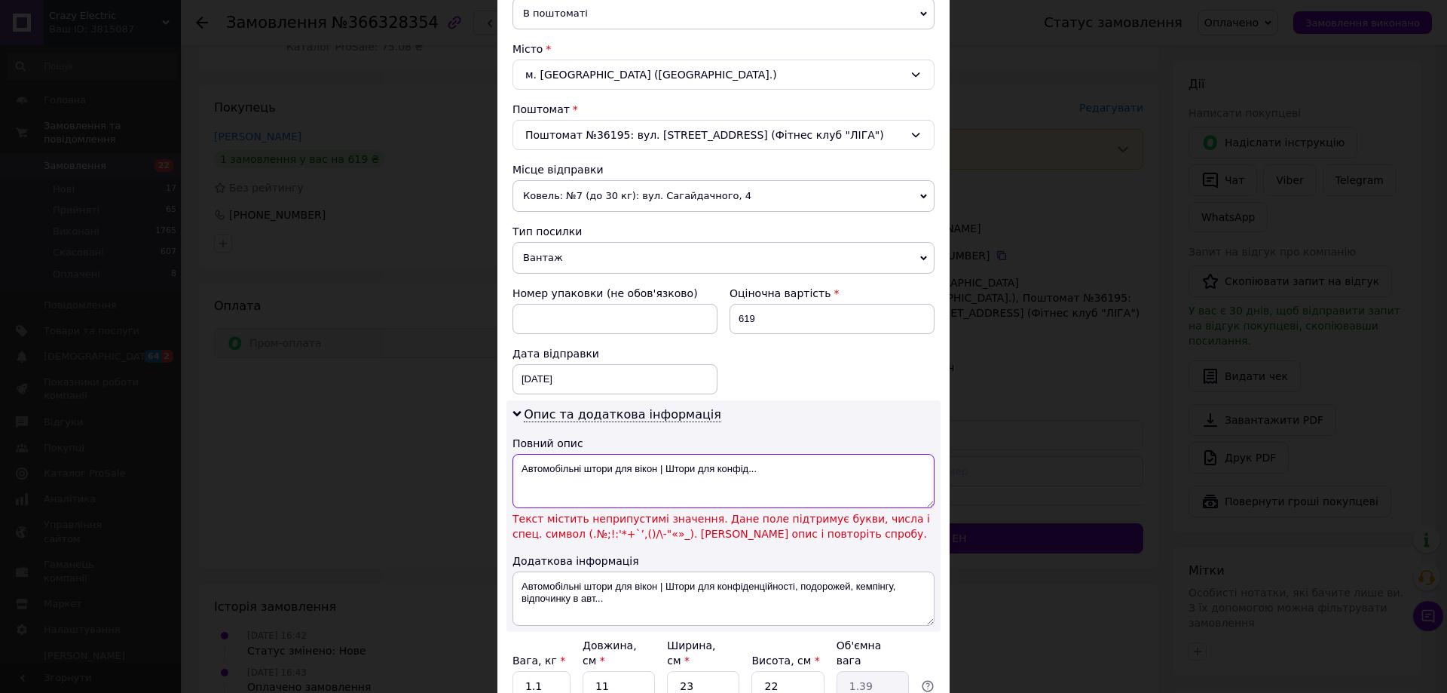
drag, startPoint x: 757, startPoint y: 478, endPoint x: 658, endPoint y: 486, distance: 99.0
click at [658, 486] on textarea "Автомобільні штори для вікон | Штори для конфід..." at bounding box center [723, 481] width 422 height 54
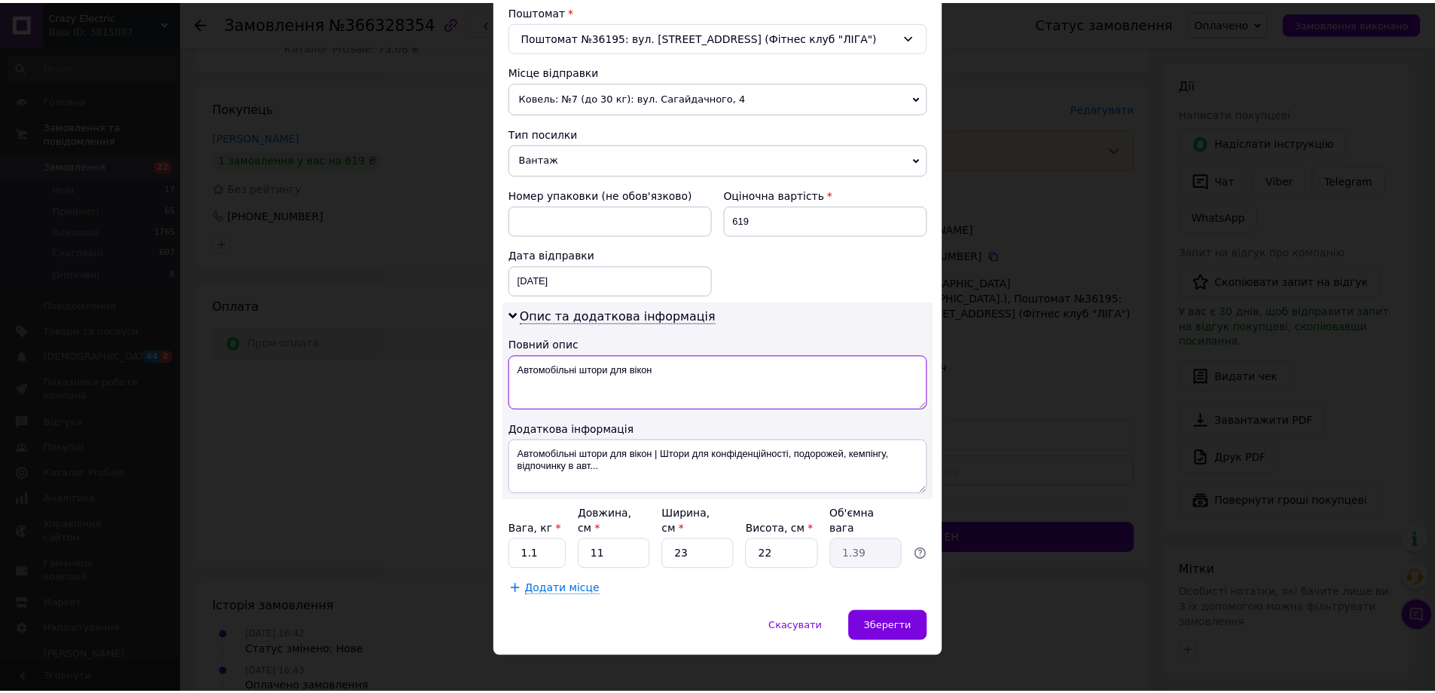
scroll to position [477, 0]
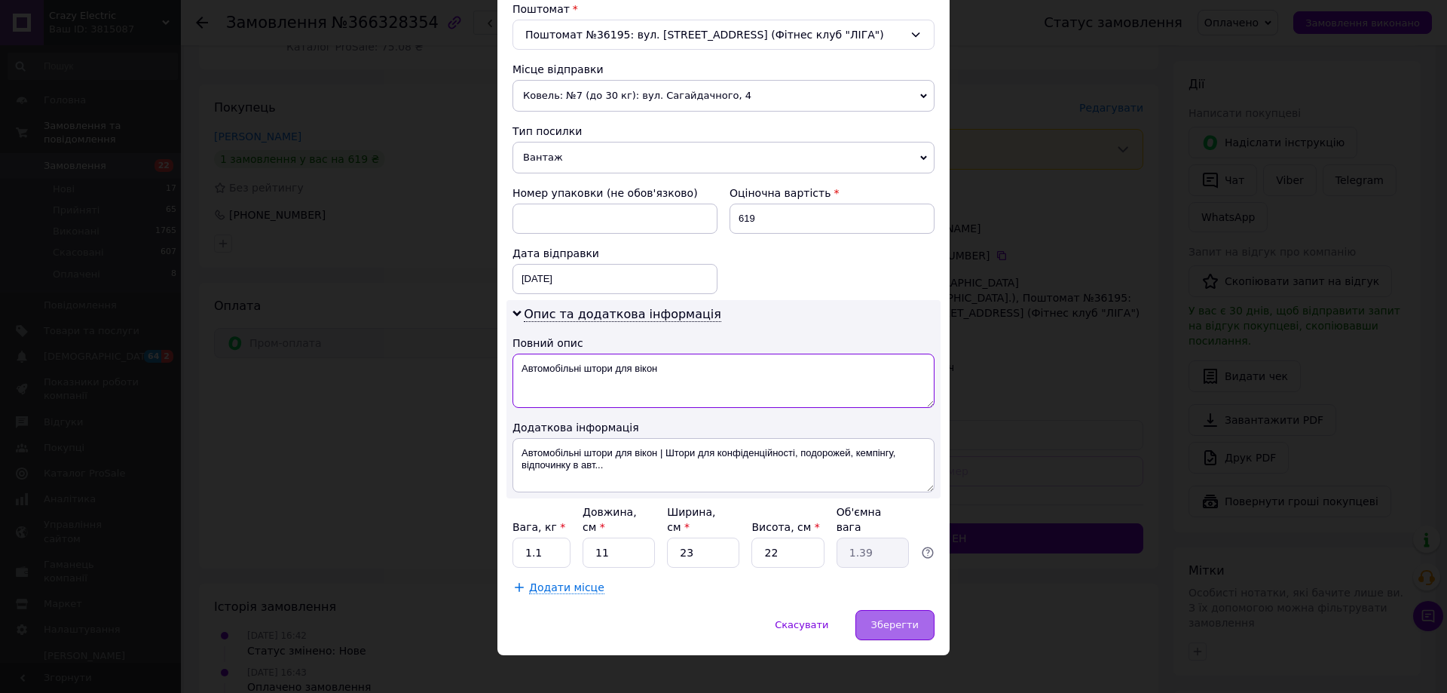
type textarea "Автомобільні штори для вікон"
click at [889, 610] on div "Зберегти" at bounding box center [894, 625] width 79 height 30
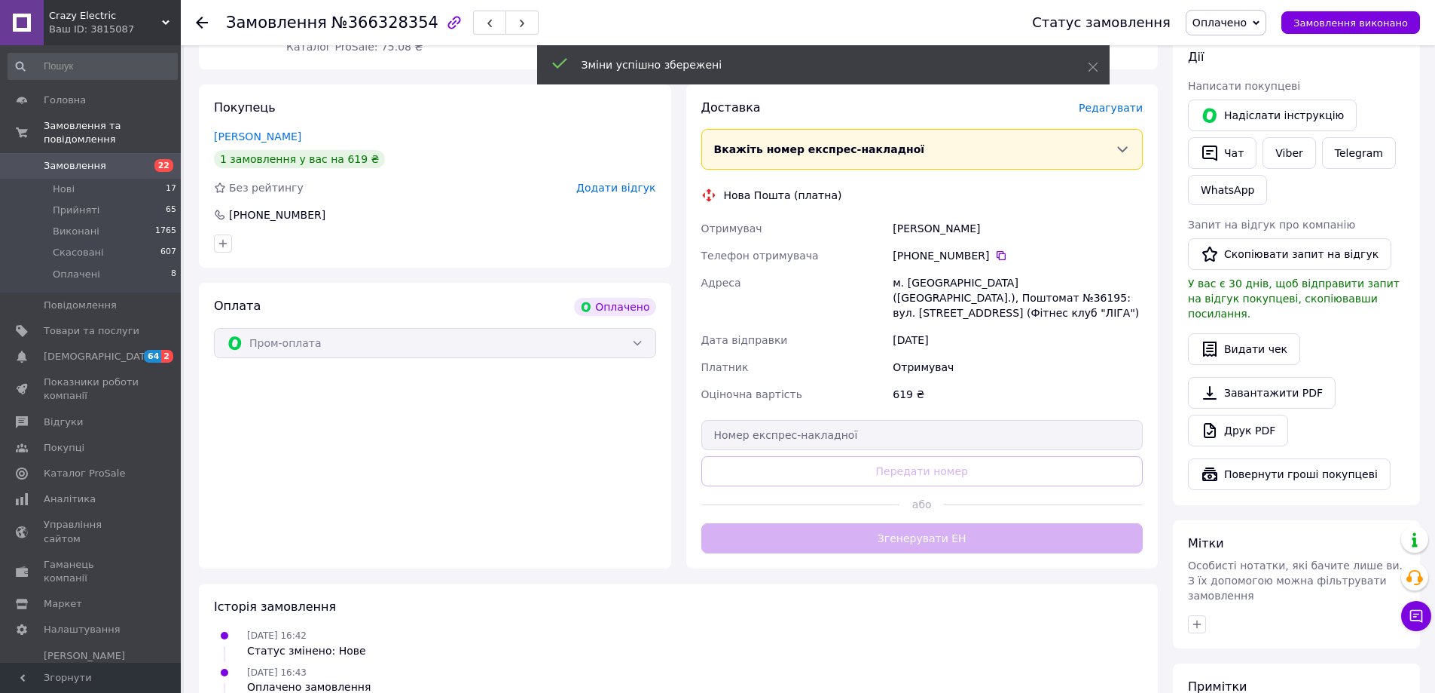
click at [943, 507] on div "Доставка [PERSON_NAME] Вкажіть номер експрес-накладної Обов'язково введіть номе…" at bounding box center [923, 326] width 442 height 454
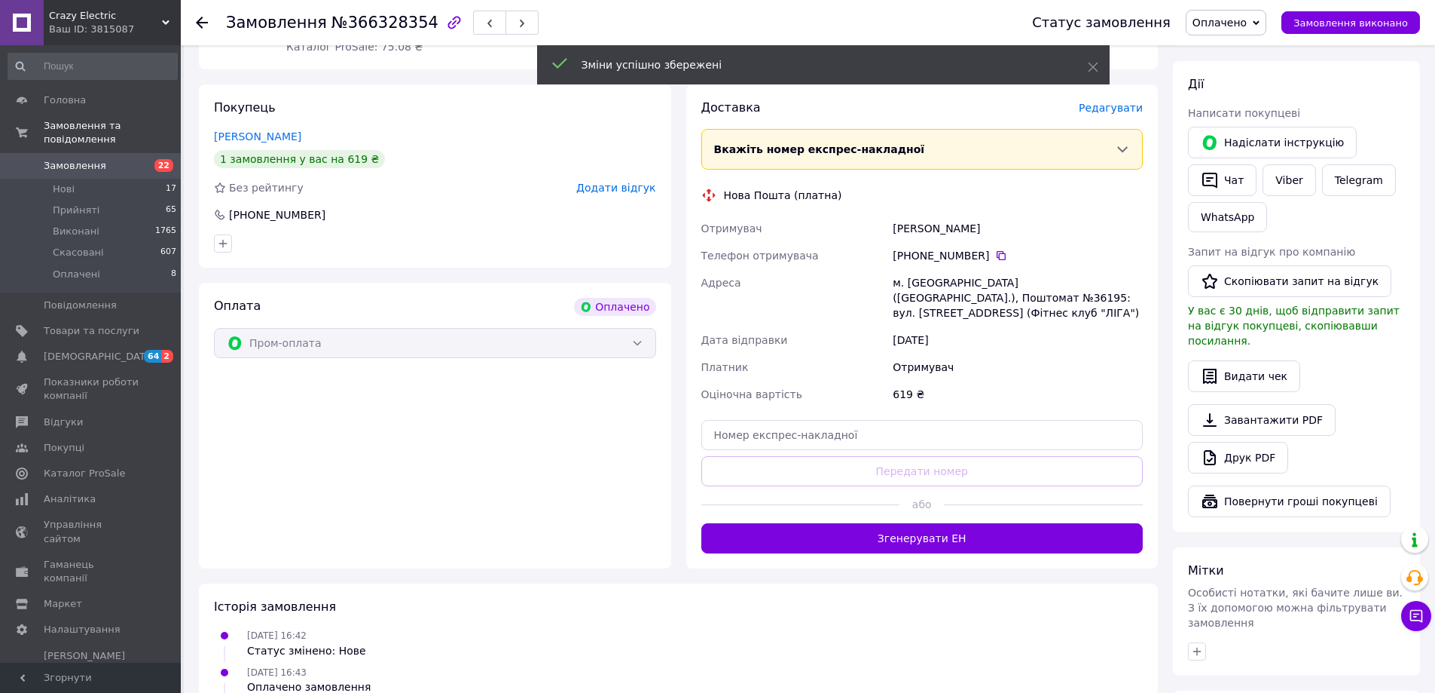
click at [947, 523] on button "Згенерувати ЕН" at bounding box center [923, 538] width 442 height 30
click at [1227, 24] on span "Оплачено" at bounding box center [1220, 23] width 54 height 12
click at [1229, 54] on li "Прийнято" at bounding box center [1226, 52] width 79 height 23
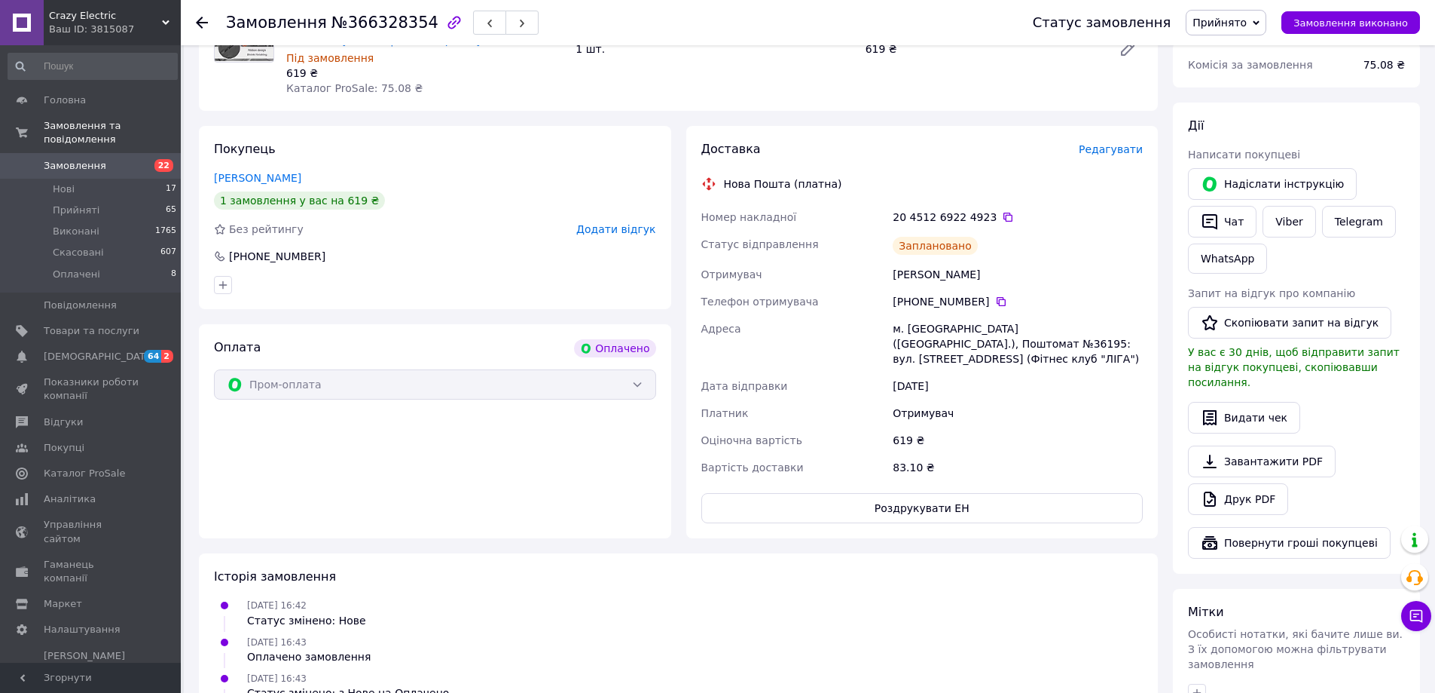
scroll to position [388, 0]
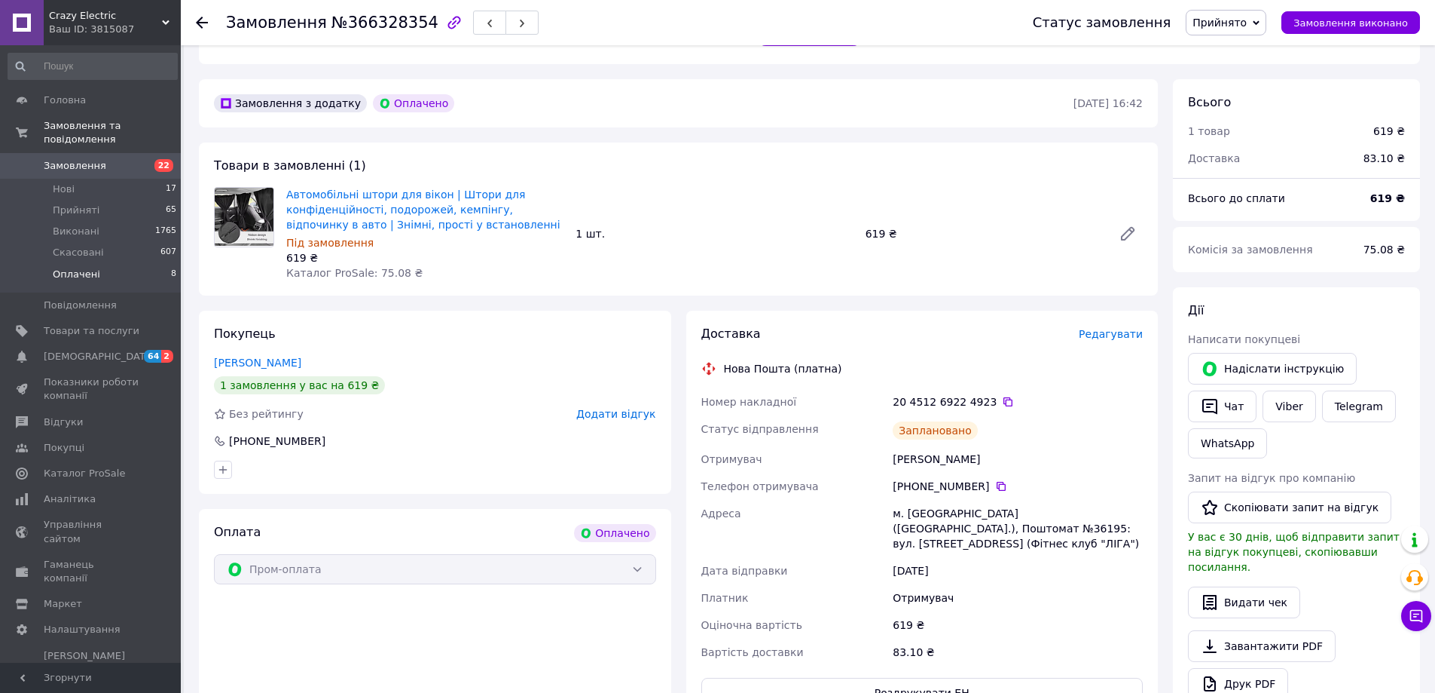
click at [151, 264] on li "Оплачені 8" at bounding box center [92, 278] width 185 height 29
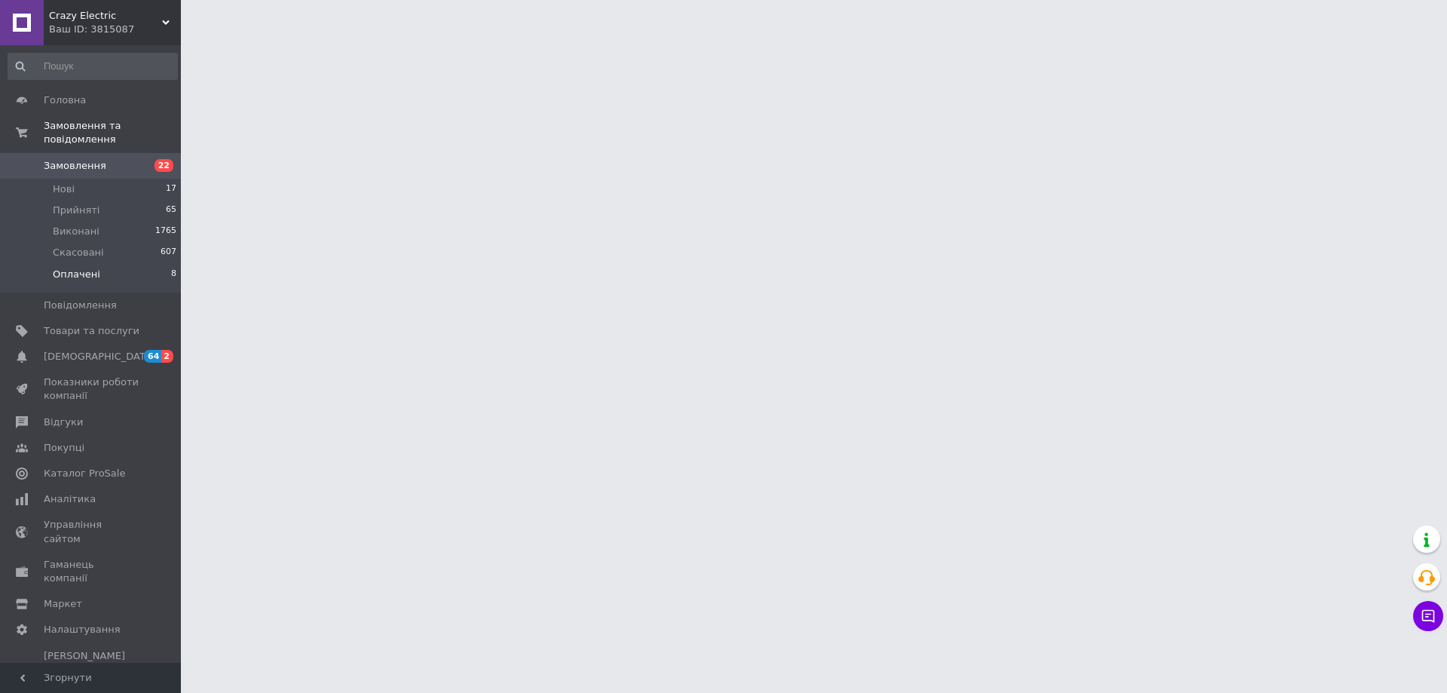
click at [165, 264] on li "Оплачені 8" at bounding box center [92, 278] width 185 height 29
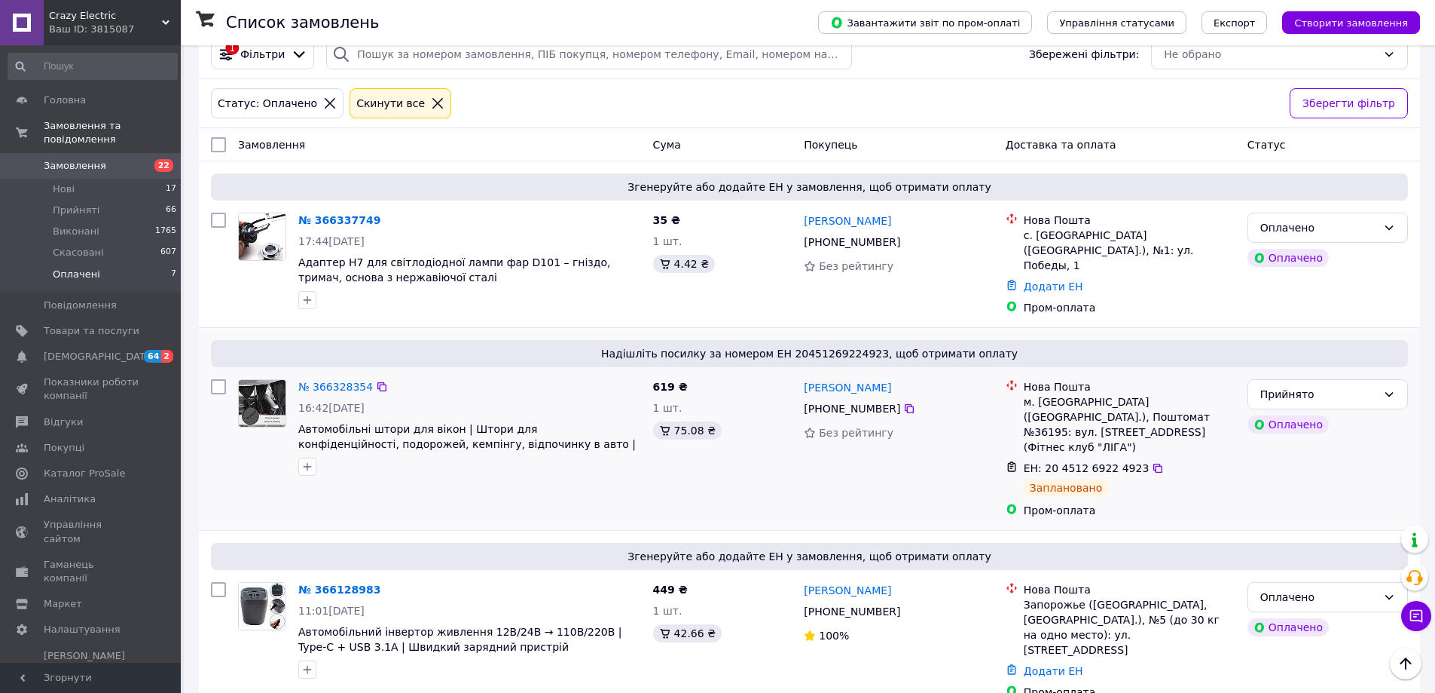
scroll to position [20, 0]
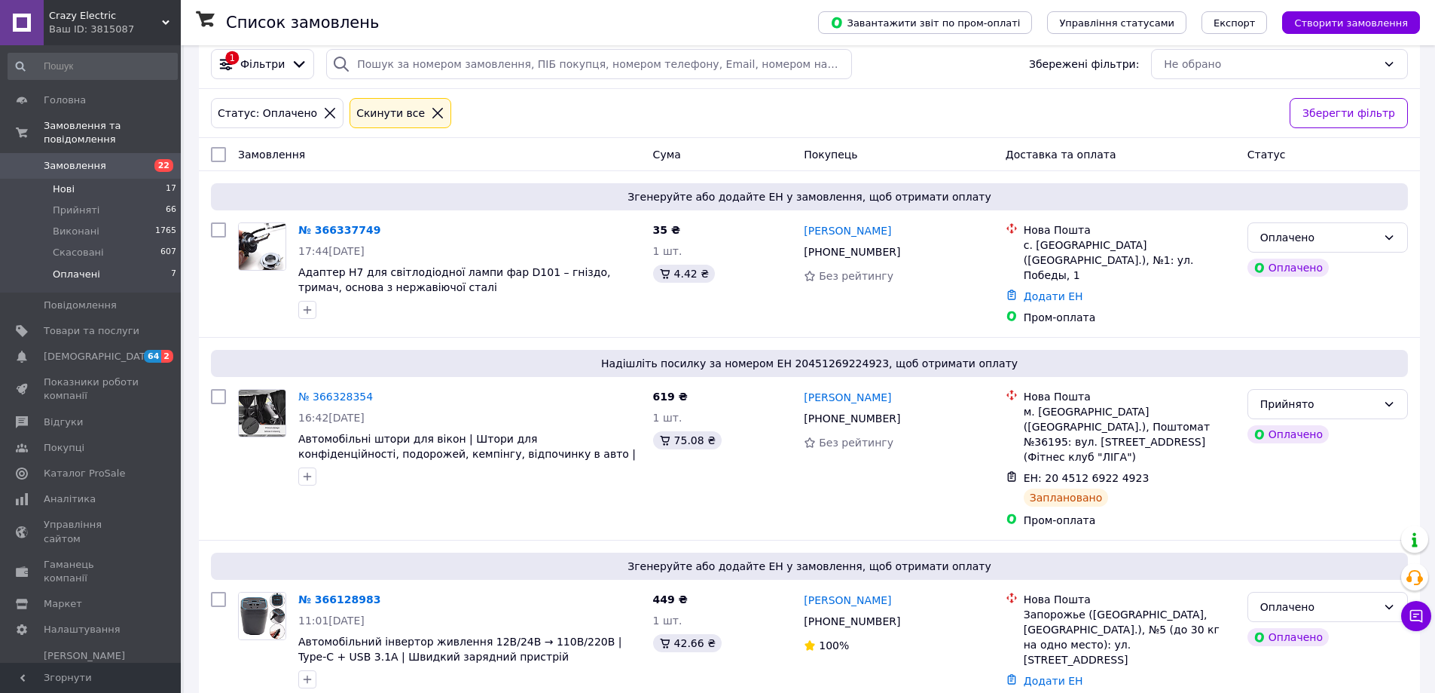
click at [108, 179] on li "Нові 17" at bounding box center [92, 189] width 185 height 21
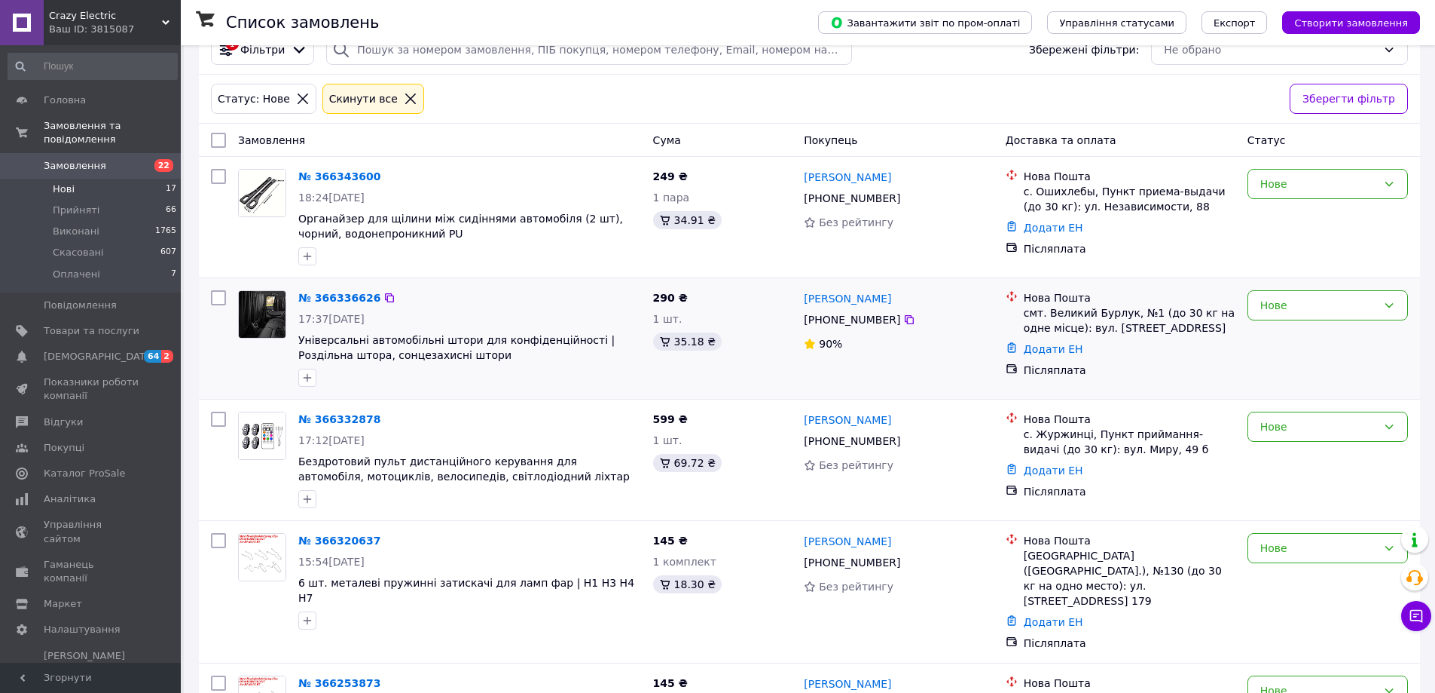
scroll to position [151, 0]
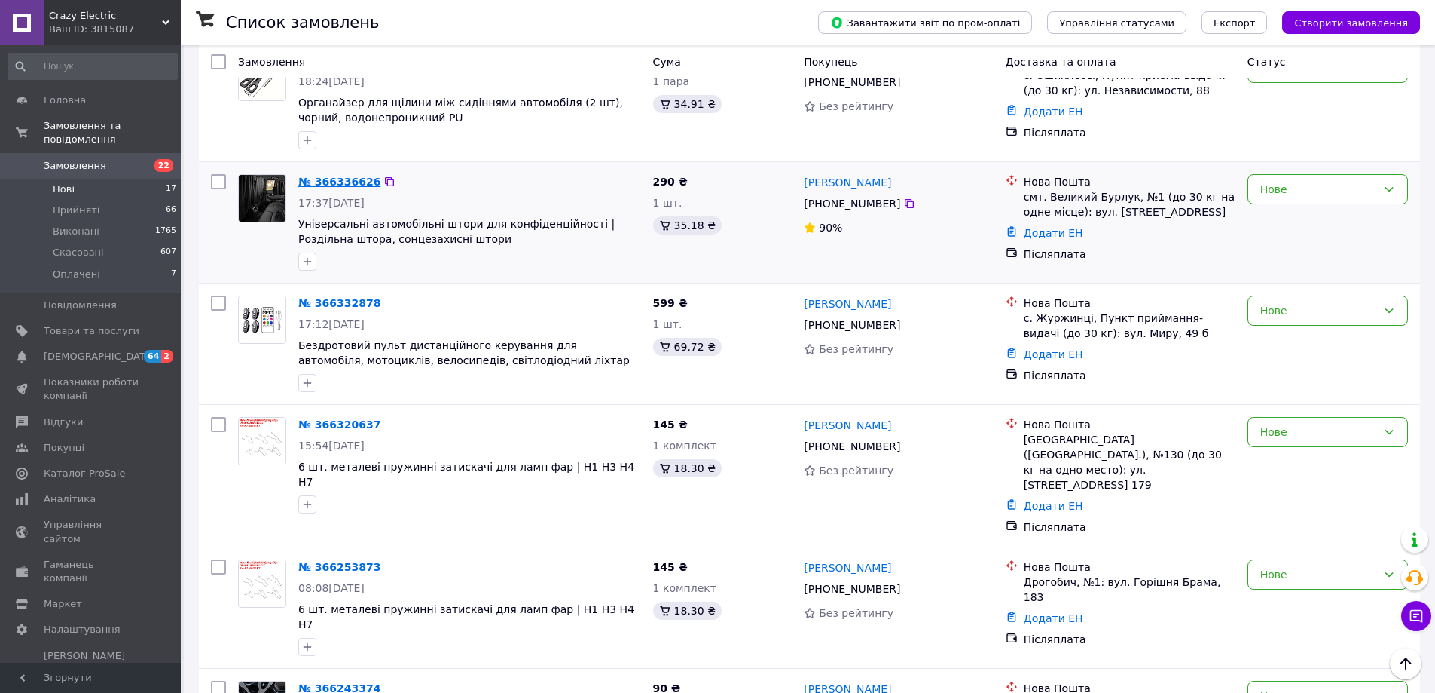
click at [329, 186] on link "№ 366336626" at bounding box center [339, 182] width 82 height 12
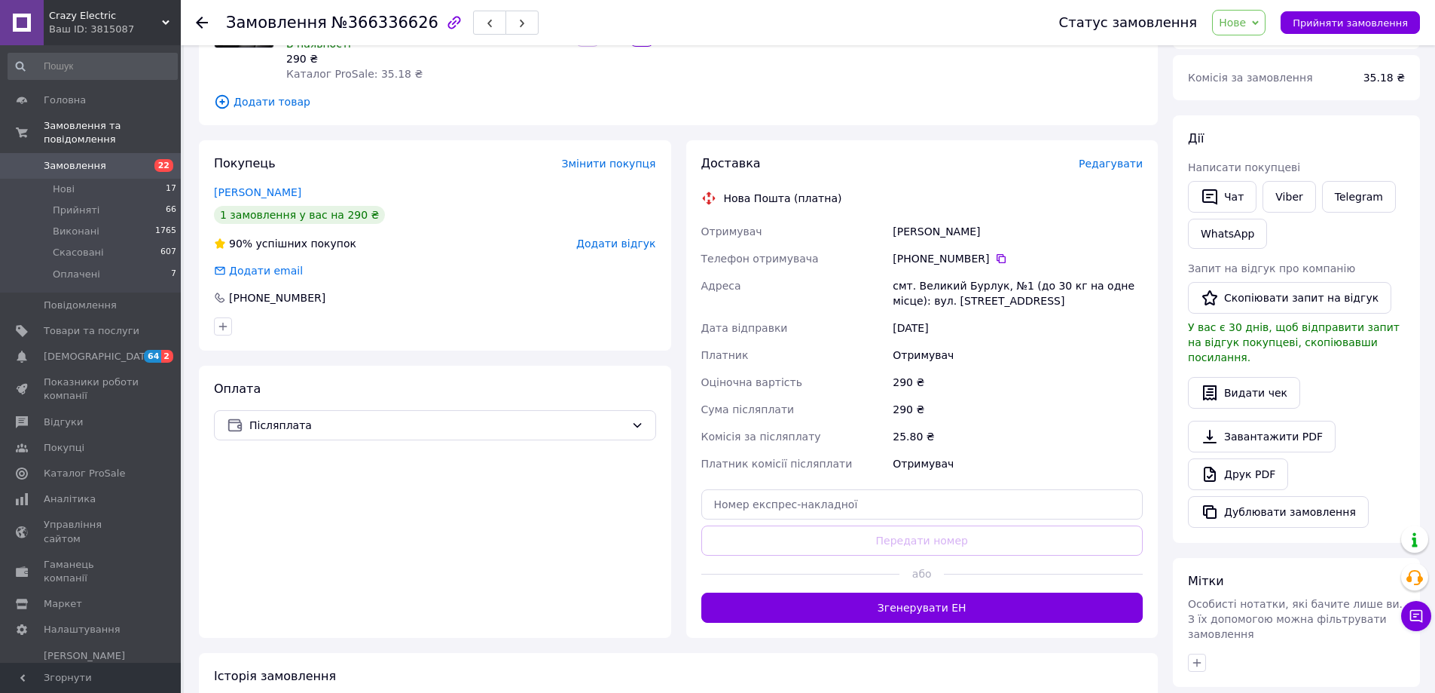
scroll to position [226, 0]
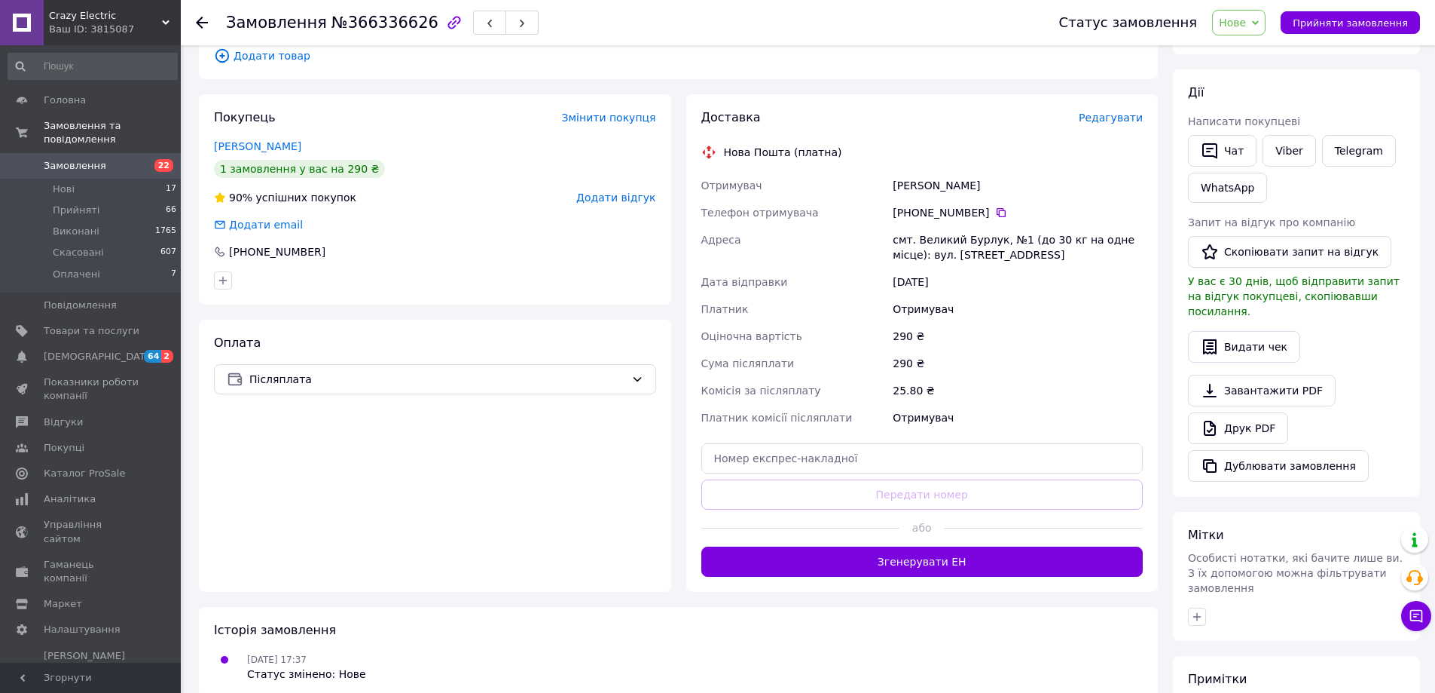
click at [871, 546] on button "Згенерувати ЕН" at bounding box center [923, 561] width 442 height 30
click at [1246, 26] on span "Нове" at bounding box center [1232, 23] width 27 height 12
click at [1263, 60] on li "Прийнято" at bounding box center [1247, 52] width 69 height 23
